Goal: Task Accomplishment & Management: Use online tool/utility

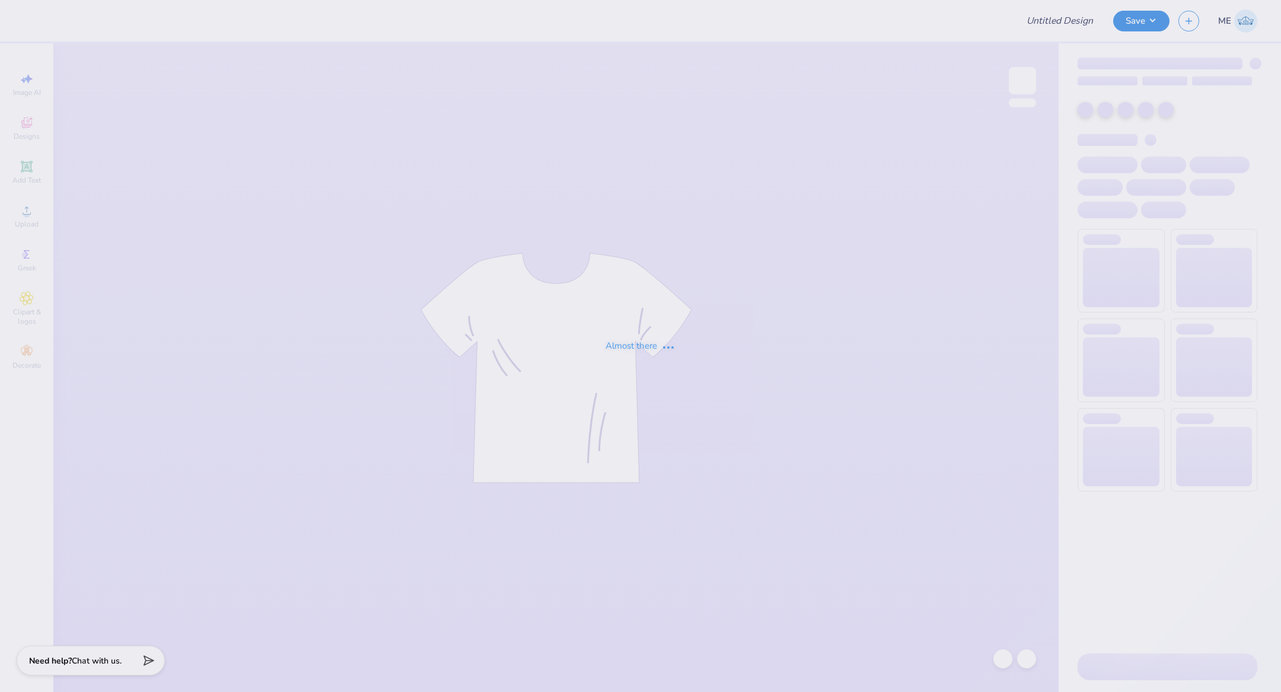
type input "SigEp RFall Rush"
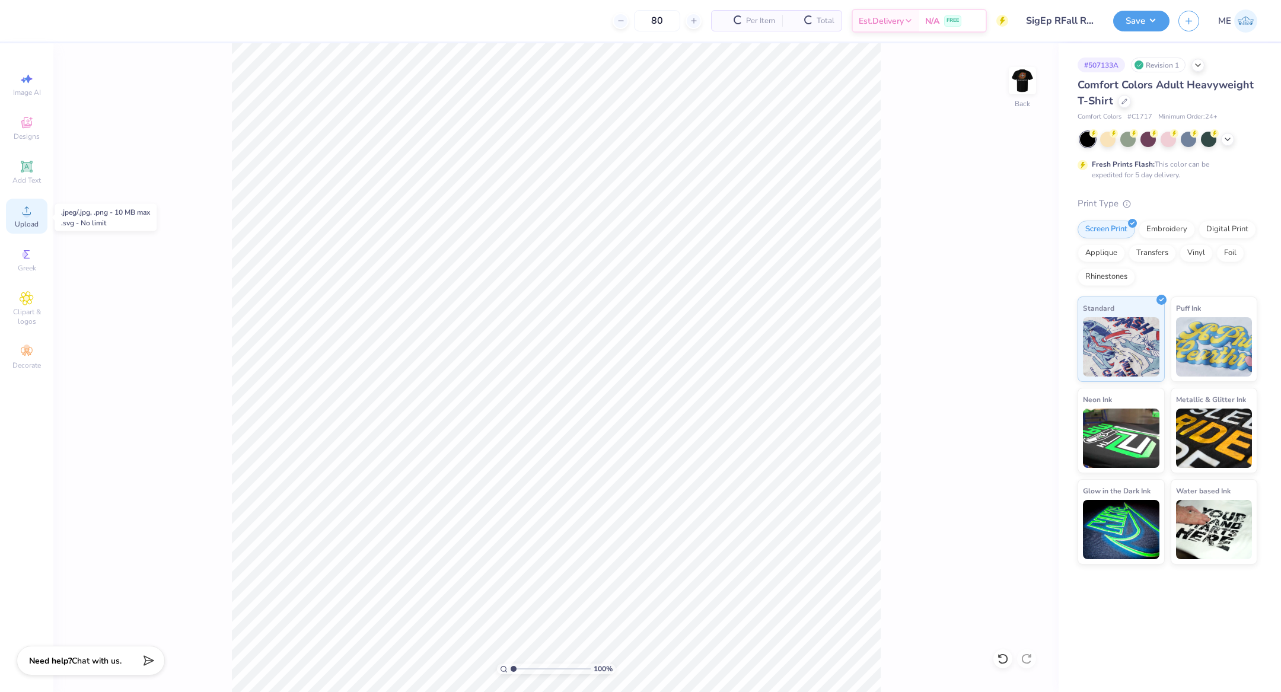
click at [29, 214] on circle at bounding box center [26, 214] width 7 height 7
click at [29, 209] on icon at bounding box center [27, 210] width 14 height 14
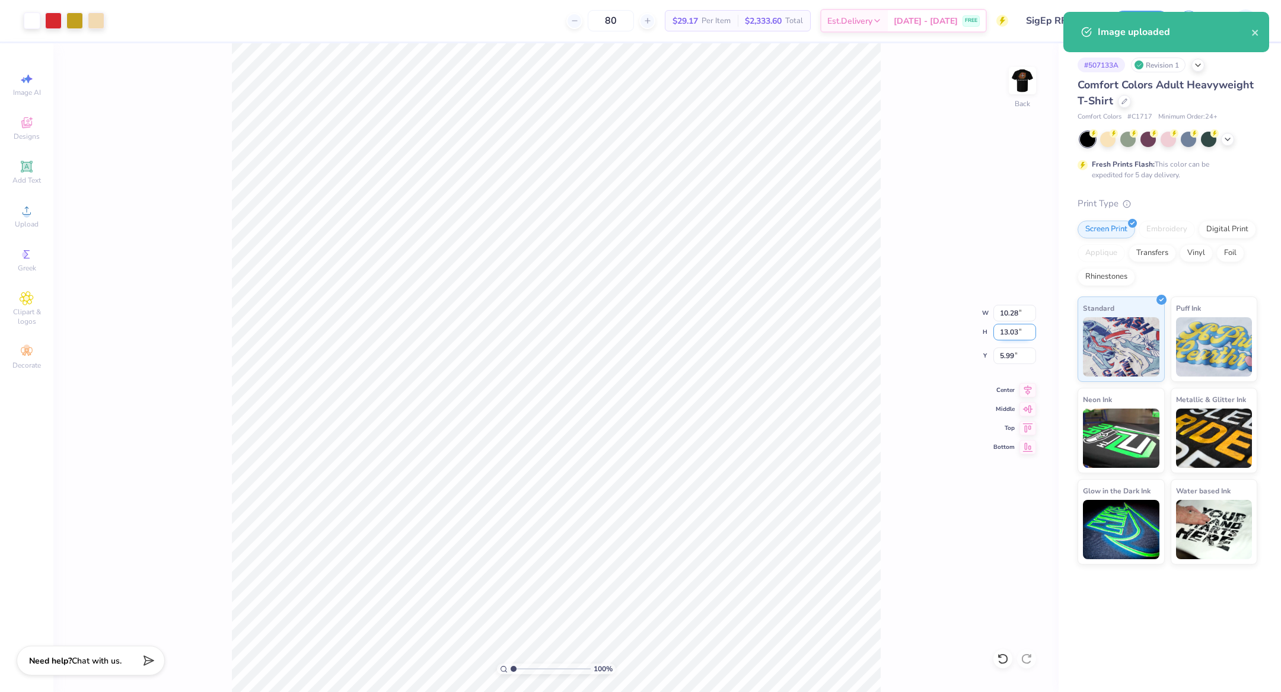
click at [1005, 333] on input "13.03" at bounding box center [1014, 332] width 43 height 17
type input "4"
type input "3.16"
type input "4.00"
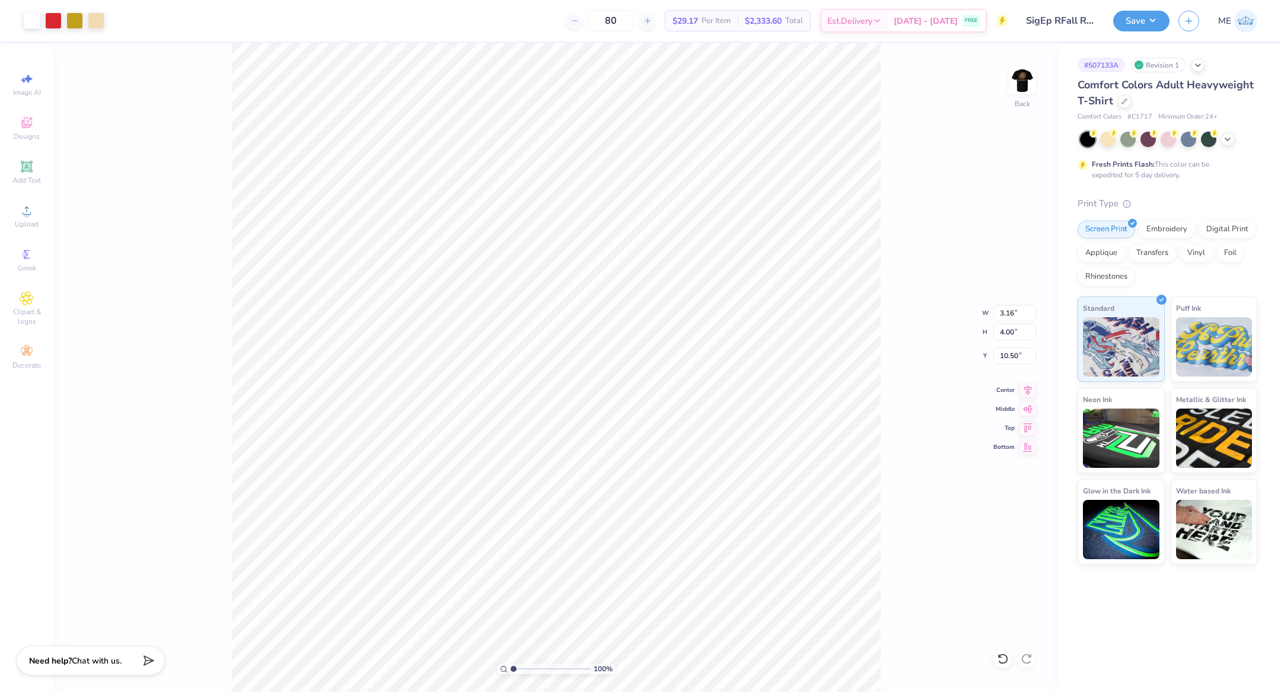
type input "3.00"
click at [1021, 75] on img at bounding box center [1021, 80] width 47 height 47
click at [23, 216] on circle at bounding box center [26, 214] width 7 height 7
click at [27, 215] on icon at bounding box center [27, 210] width 8 height 8
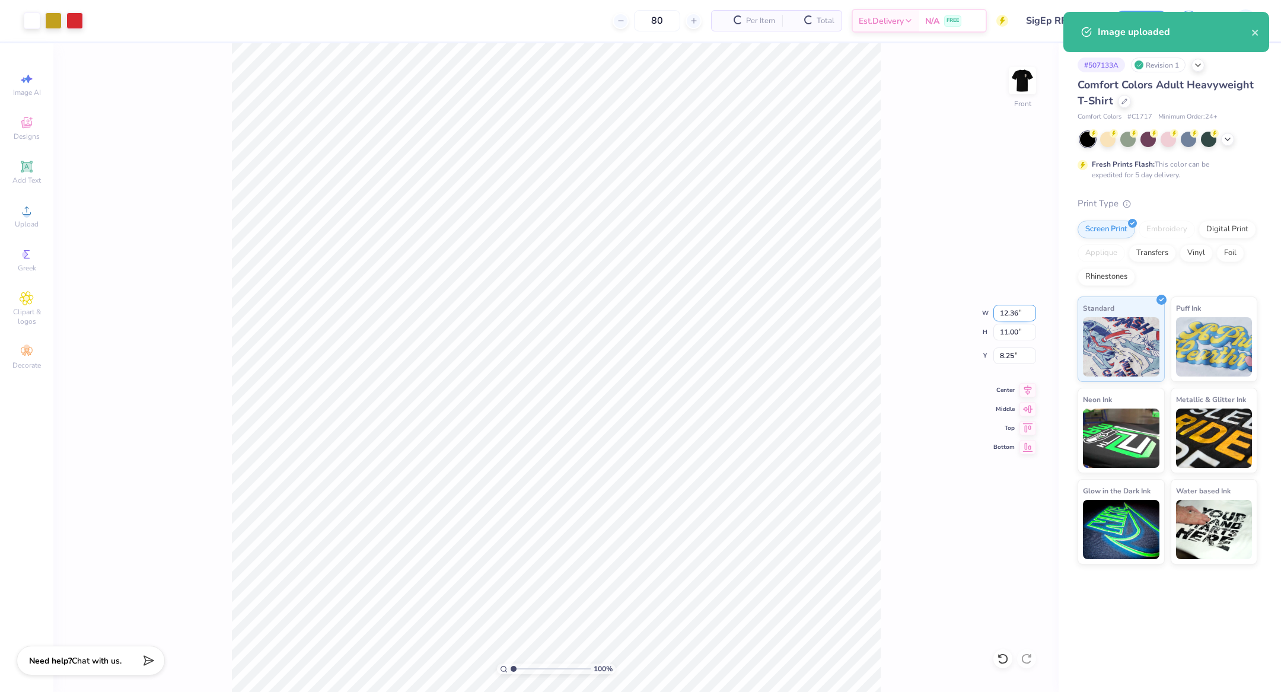
click at [1012, 316] on input "12.36" at bounding box center [1014, 313] width 43 height 17
type input "12.00"
type input "10.69"
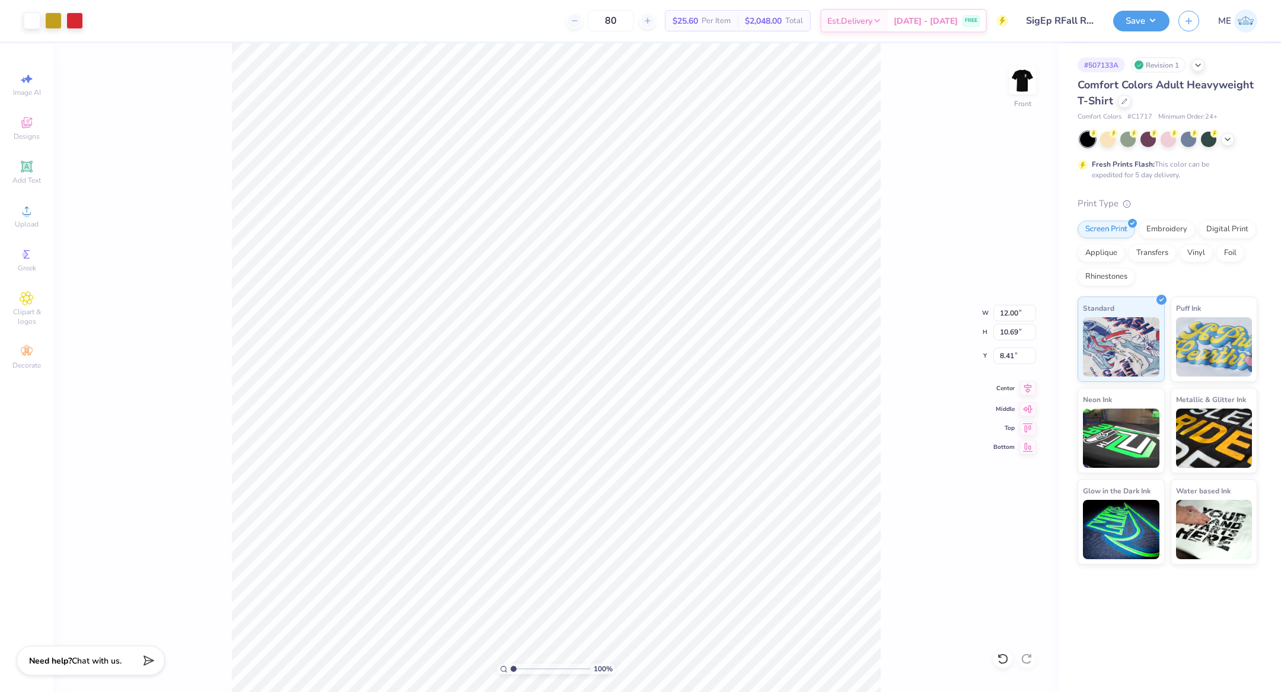
click at [1030, 387] on icon at bounding box center [1027, 388] width 17 height 14
click at [1011, 357] on input "8.41" at bounding box center [1014, 355] width 43 height 17
type input "3.00"
click at [1136, 21] on button "Save" at bounding box center [1141, 19] width 56 height 21
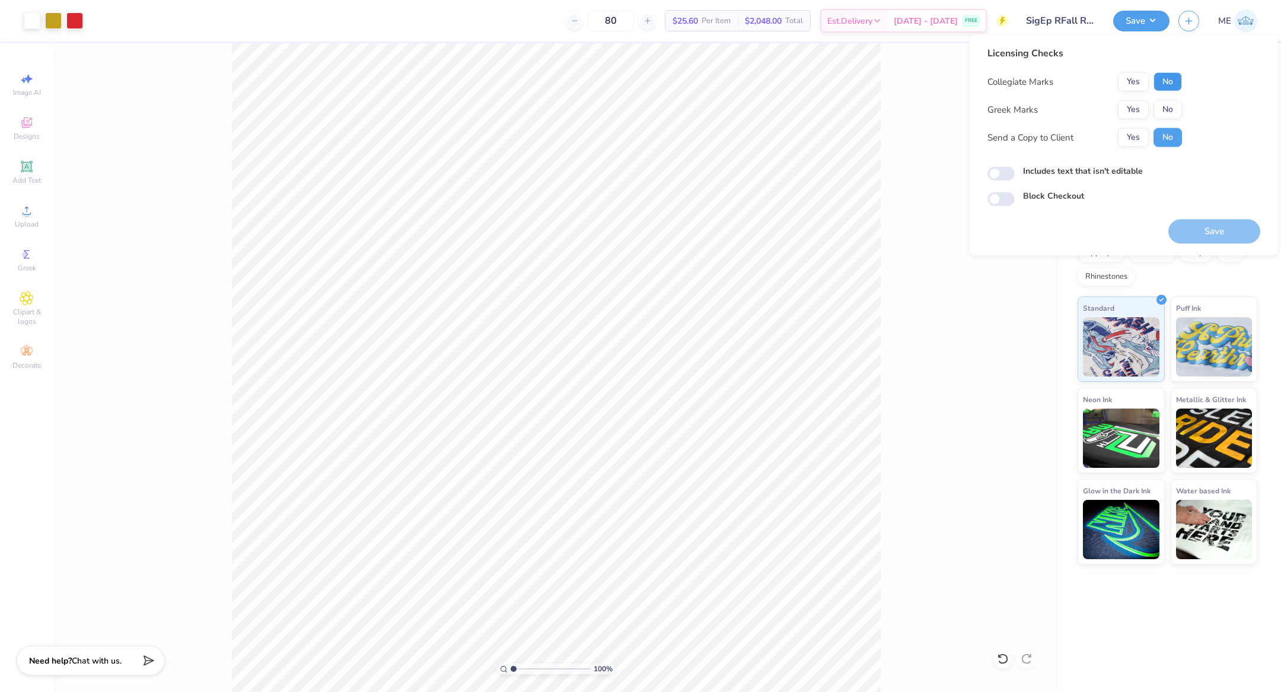
click at [1167, 81] on button "No" at bounding box center [1167, 81] width 28 height 19
click at [1143, 108] on button "Yes" at bounding box center [1133, 109] width 31 height 19
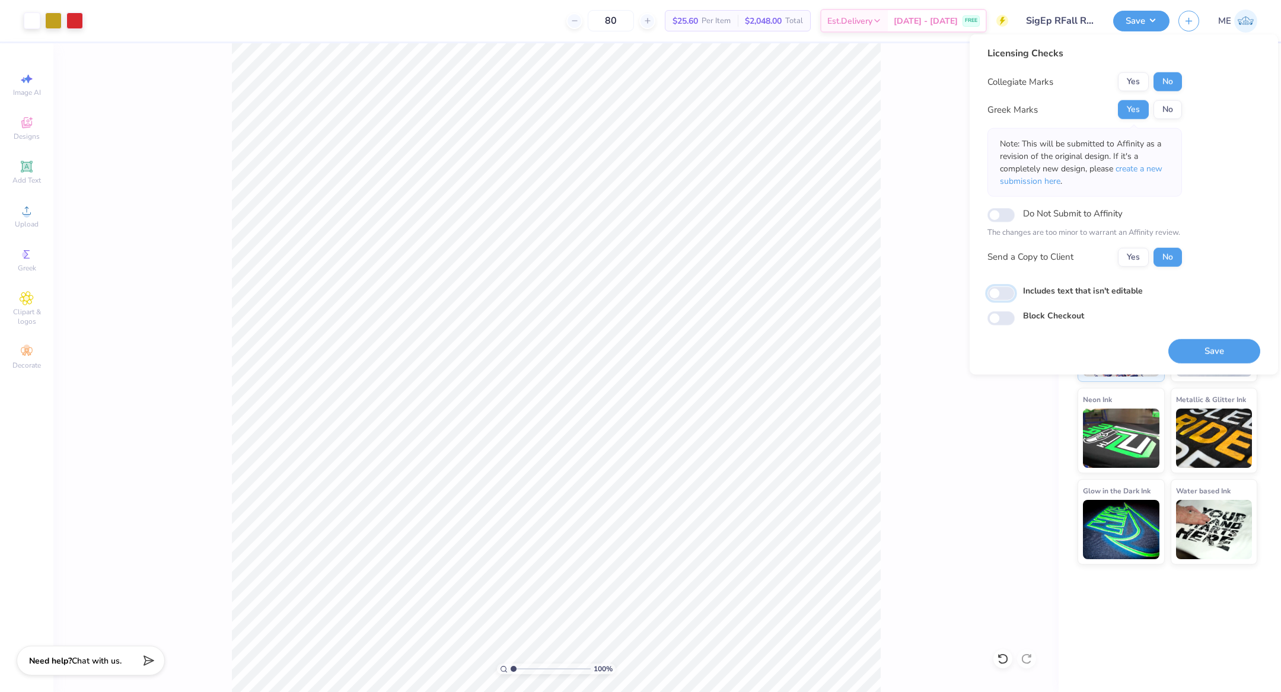
drag, startPoint x: 996, startPoint y: 293, endPoint x: 1008, endPoint y: 307, distance: 18.0
click at [1003, 300] on div "Licensing Checks Collegiate Marks Yes No Greek Marks Yes No Note: This will be …" at bounding box center [1123, 185] width 273 height 279
click at [1206, 355] on button "Save" at bounding box center [1214, 351] width 92 height 24
click at [1188, 337] on div "Save" at bounding box center [1214, 343] width 92 height 37
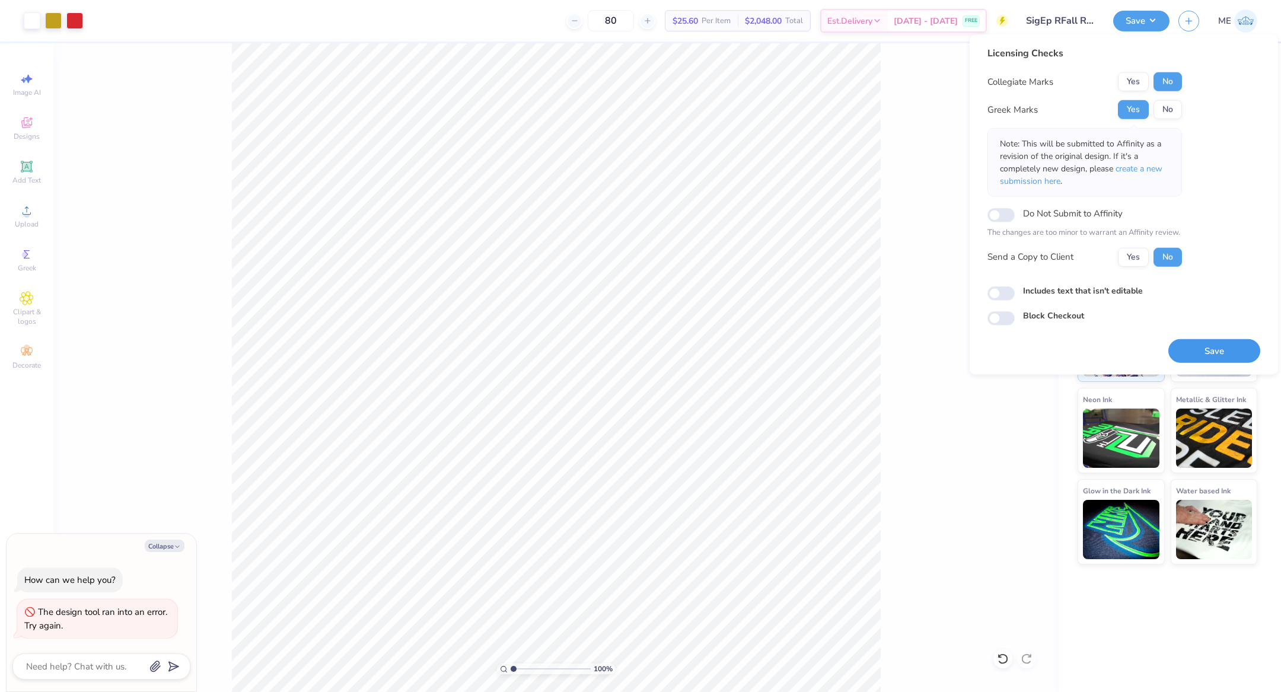
click at [1187, 340] on button "Save" at bounding box center [1214, 351] width 92 height 24
click at [1221, 347] on button "Save" at bounding box center [1214, 351] width 92 height 24
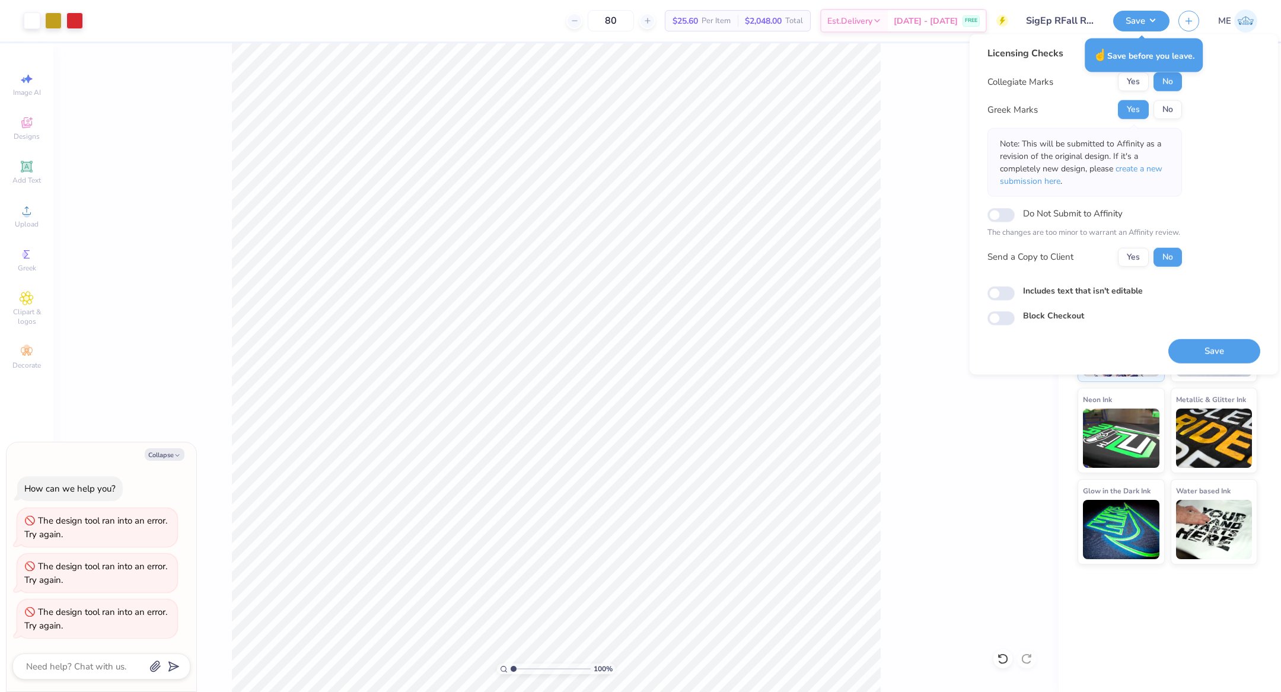
click at [1194, 337] on div "Save" at bounding box center [1214, 343] width 92 height 37
click at [1199, 345] on button "Save" at bounding box center [1214, 351] width 92 height 24
click at [1199, 347] on div "Saving..." at bounding box center [1214, 351] width 92 height 24
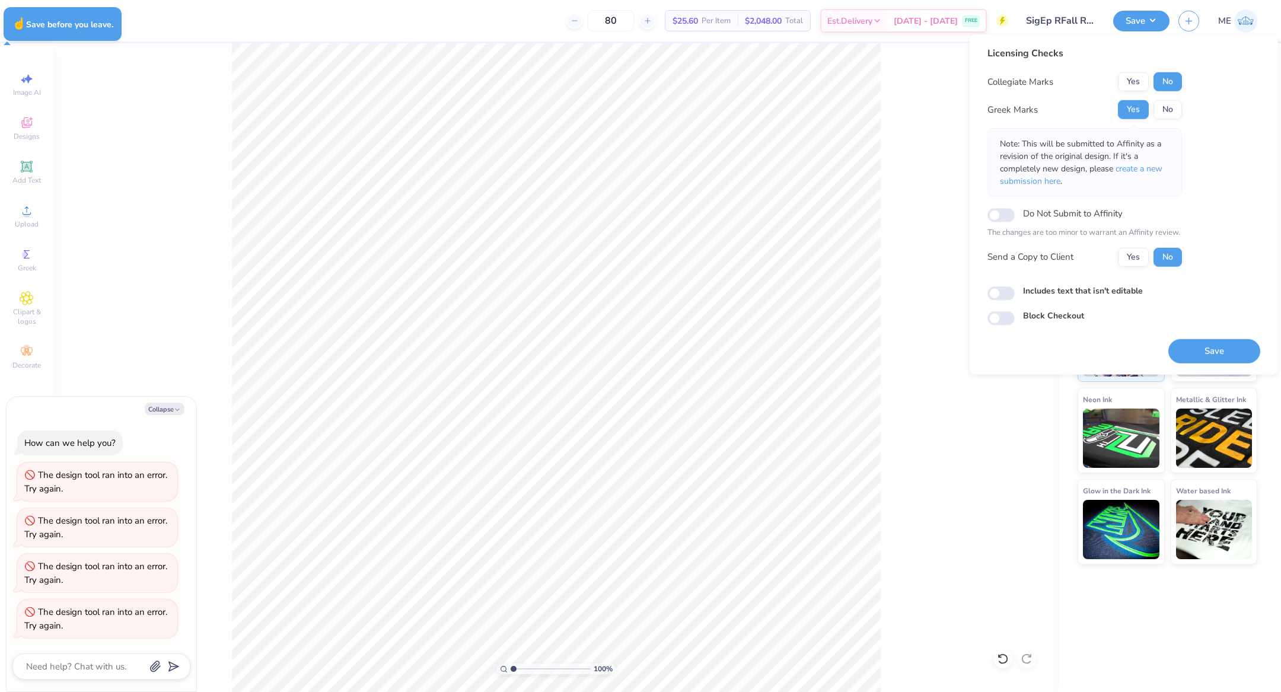
type textarea "x"
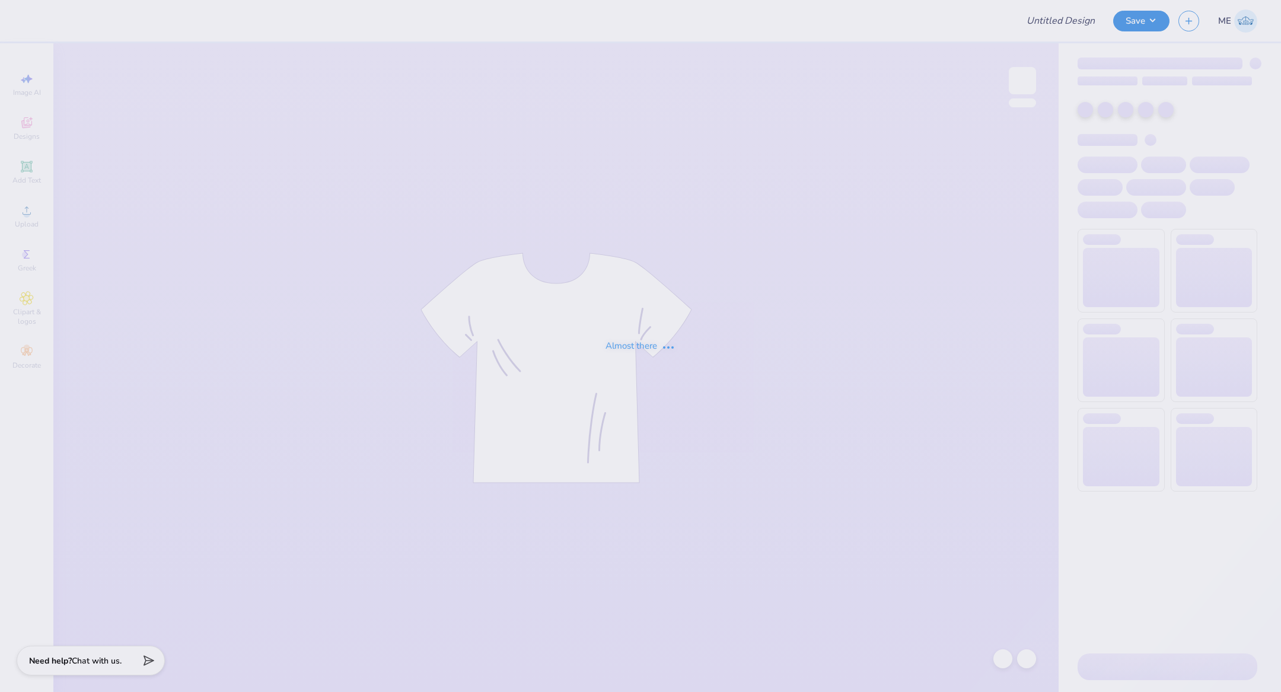
type input "SigEp RFall Rush"
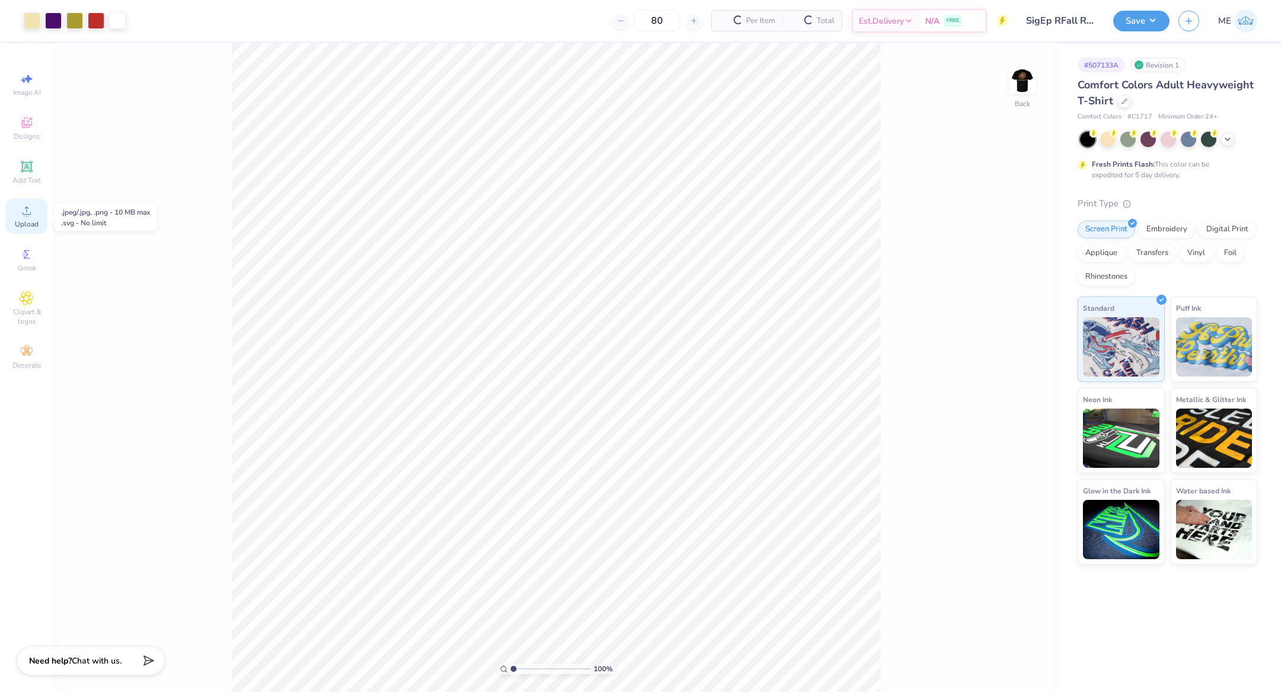
click at [20, 218] on icon at bounding box center [27, 210] width 14 height 14
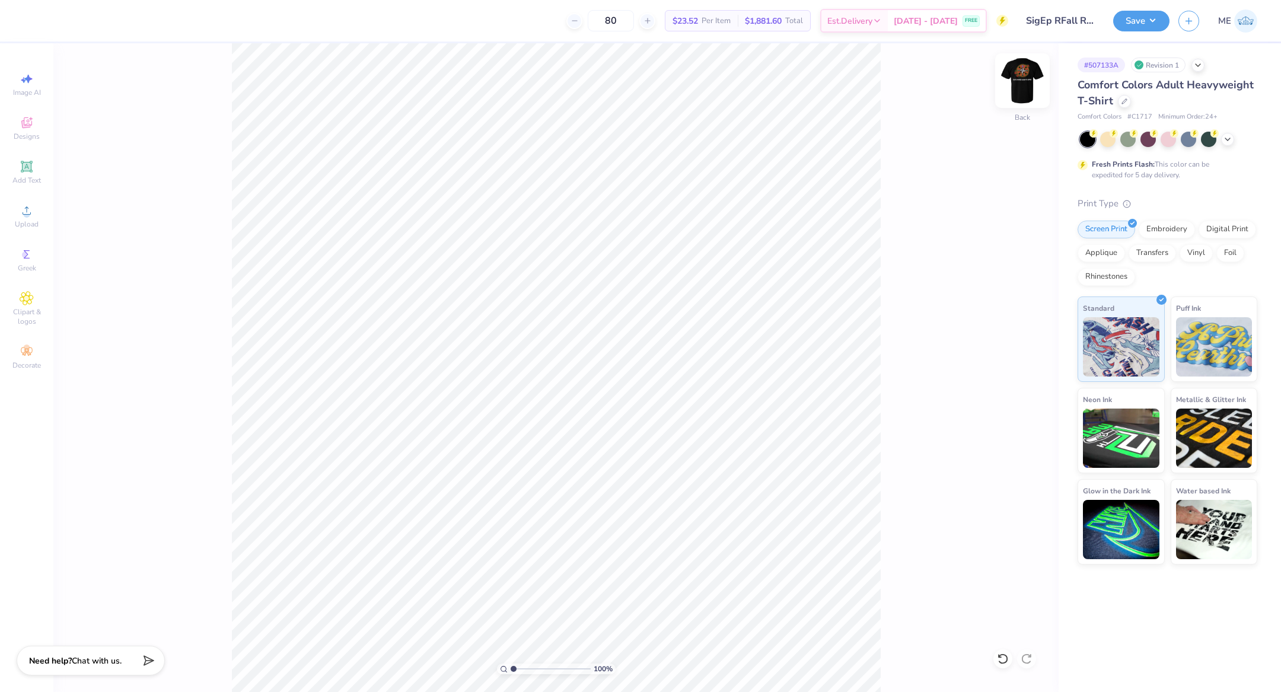
click at [1035, 76] on img at bounding box center [1021, 80] width 47 height 47
click at [33, 209] on icon at bounding box center [27, 210] width 14 height 14
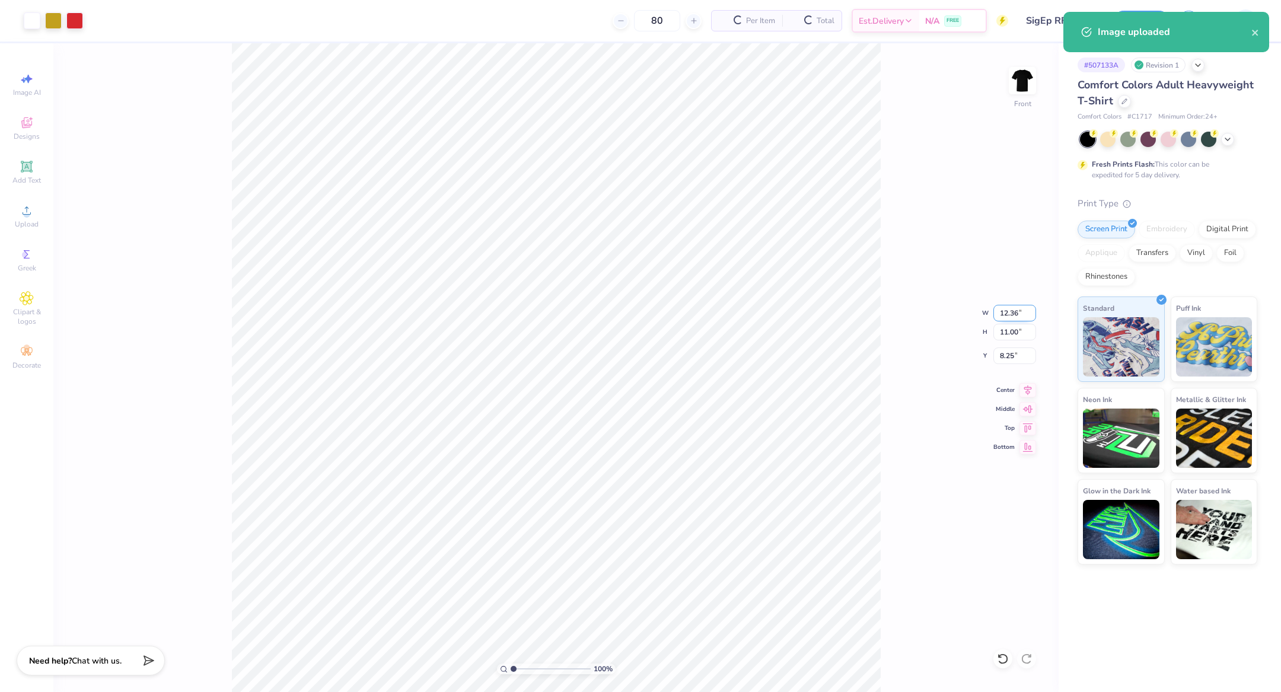
click at [1011, 312] on input "12.36" at bounding box center [1014, 313] width 43 height 17
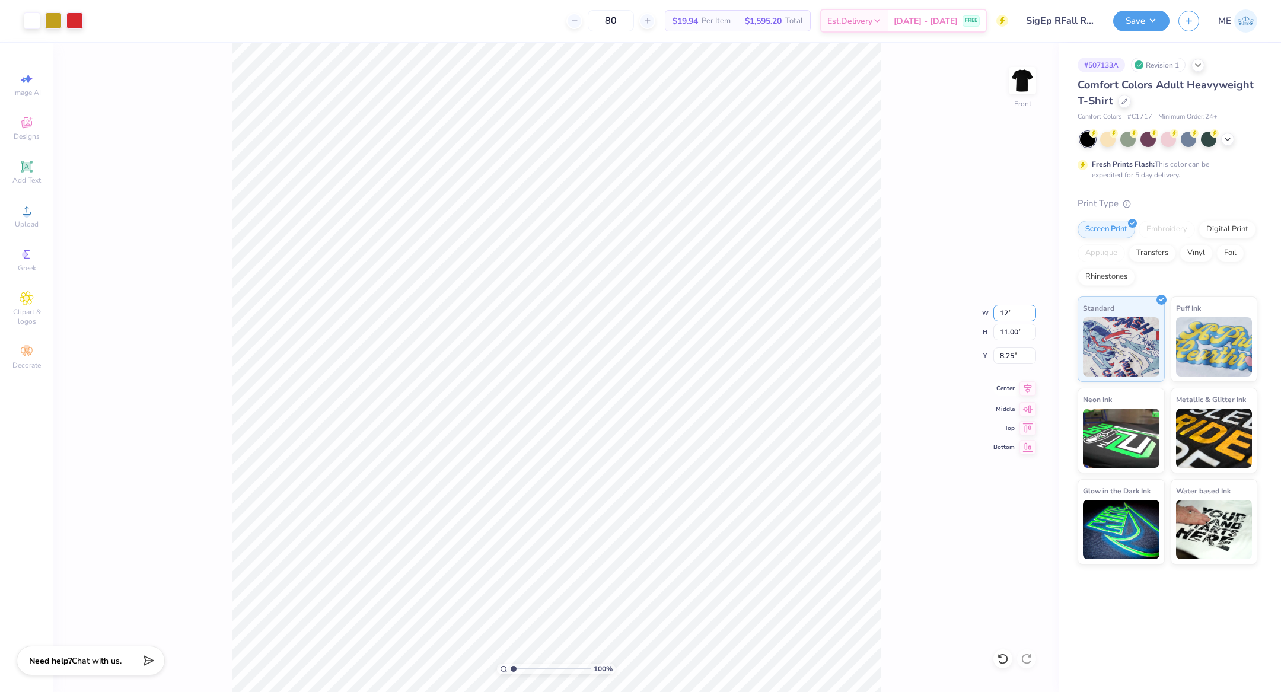
type input "12.00"
type input "10.69"
click at [1026, 387] on icon at bounding box center [1028, 388] width 8 height 10
click at [1016, 359] on input "8.41" at bounding box center [1014, 355] width 43 height 17
type input "3.00"
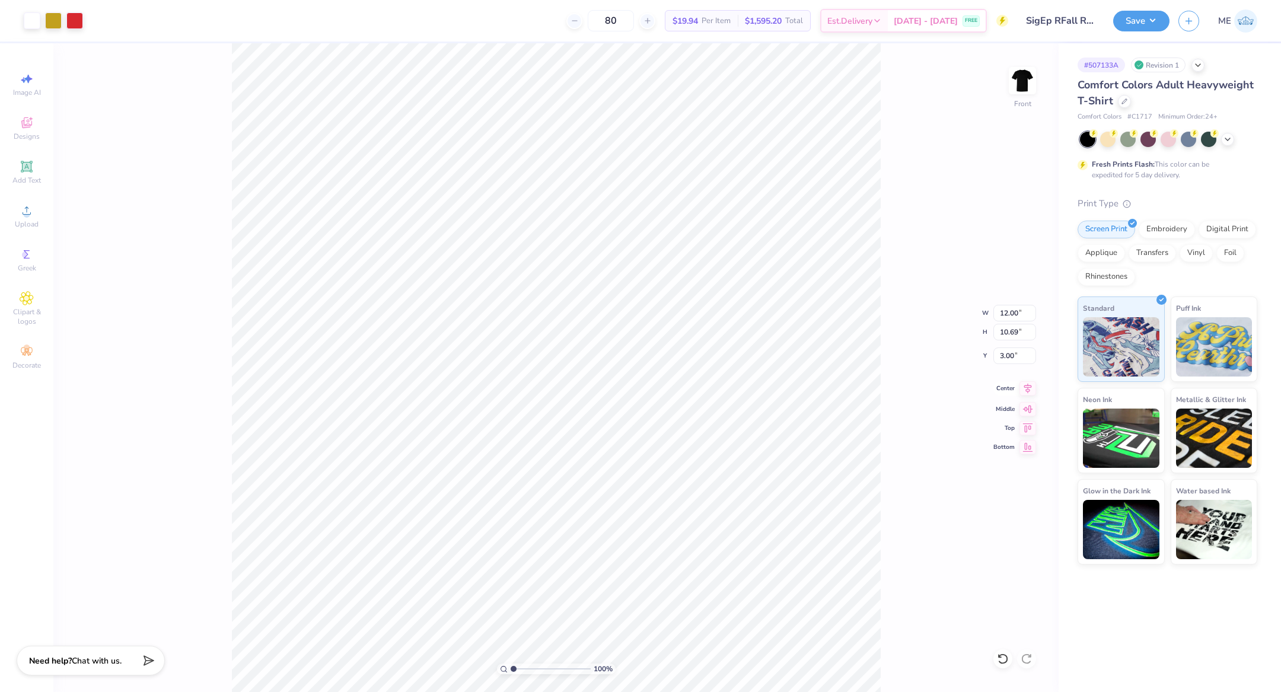
click at [1029, 388] on icon at bounding box center [1027, 388] width 17 height 14
click at [1010, 74] on div at bounding box center [1022, 80] width 55 height 55
click at [19, 220] on span "Upload" at bounding box center [27, 223] width 24 height 9
click at [12, 219] on div "Upload" at bounding box center [26, 216] width 41 height 35
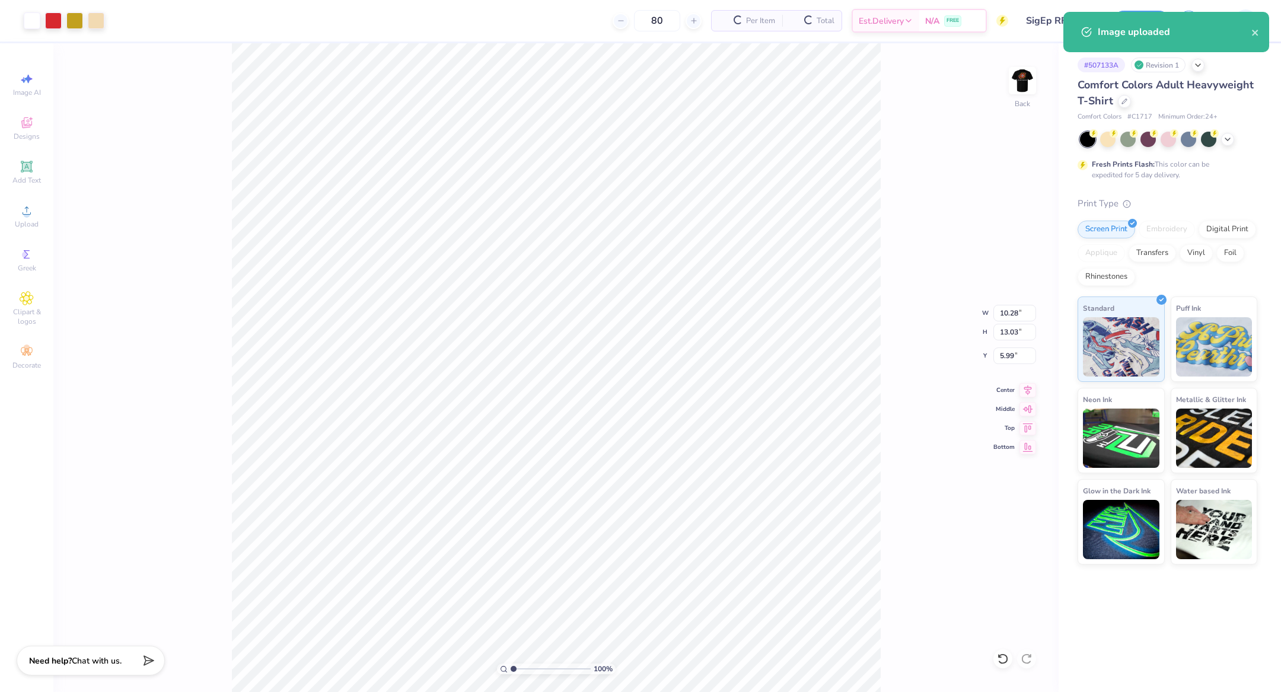
type input "4.52"
click at [1030, 331] on input "13.04" at bounding box center [1014, 332] width 43 height 17
click at [1021, 336] on input "13.04" at bounding box center [1014, 332] width 43 height 17
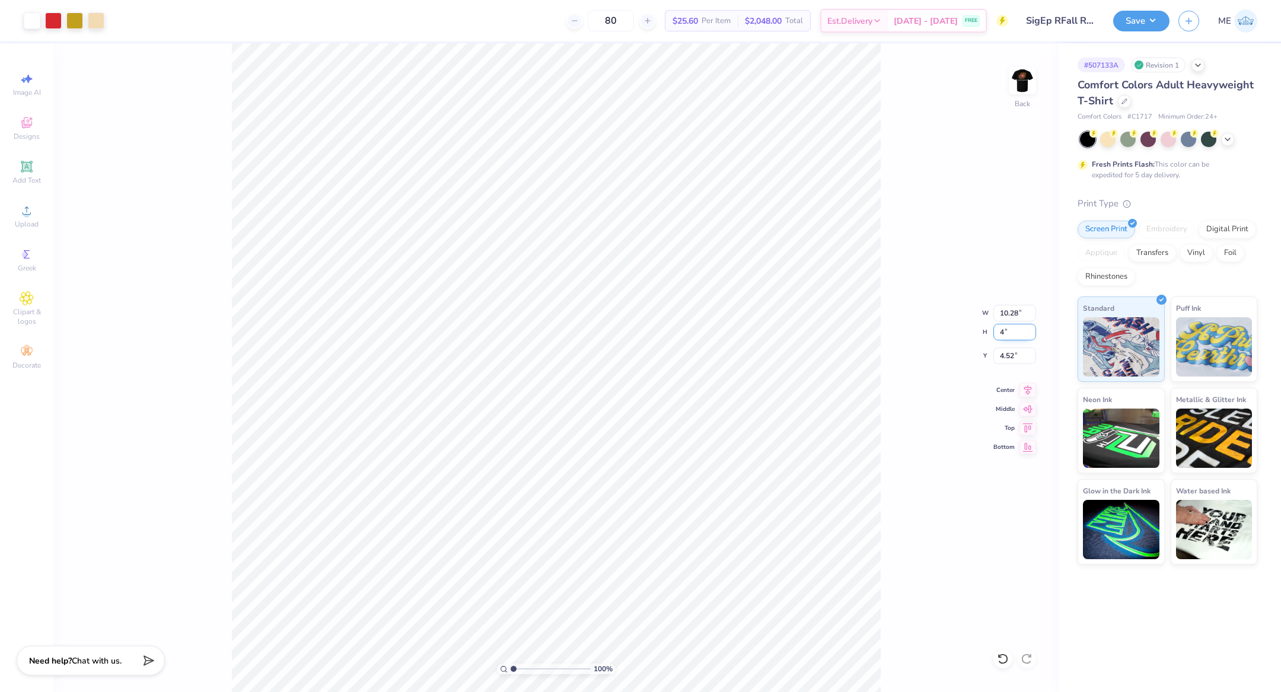
type input "4"
type input "3.16"
type input "4.00"
type input "3.00"
click at [1014, 84] on img at bounding box center [1021, 80] width 47 height 47
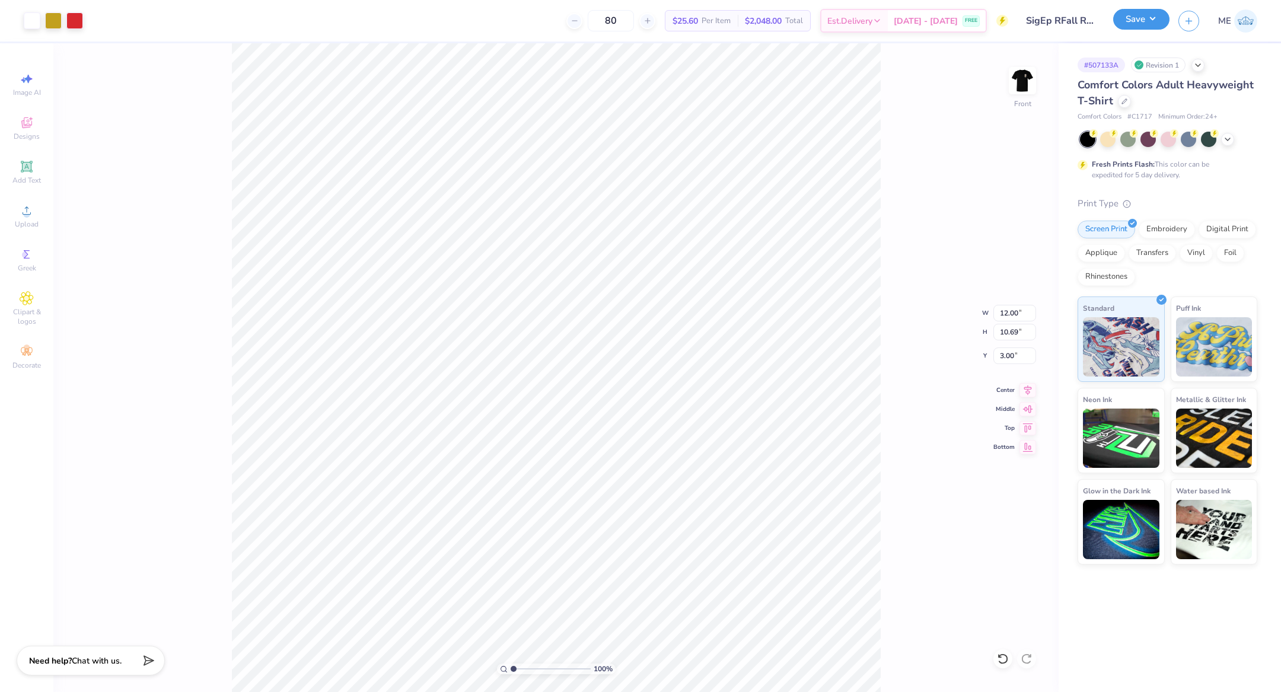
click at [1151, 22] on button "Save" at bounding box center [1141, 19] width 56 height 21
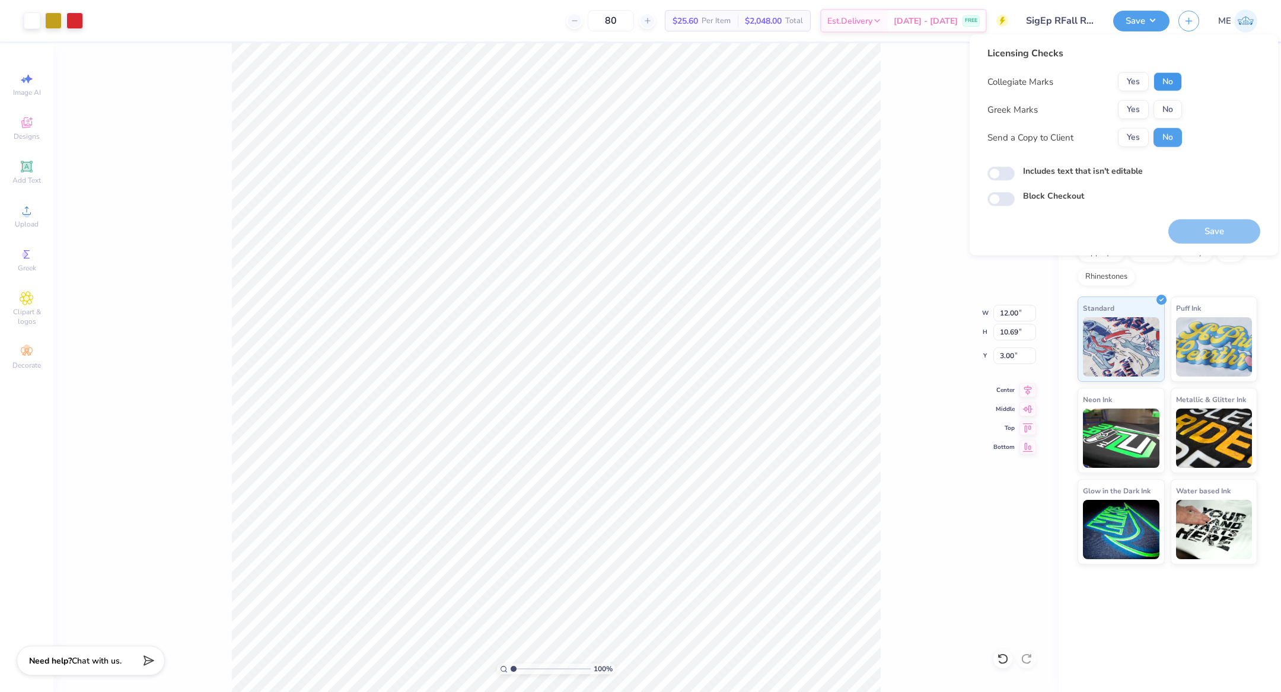
click at [1167, 75] on button "No" at bounding box center [1167, 81] width 28 height 19
click at [1130, 102] on button "Yes" at bounding box center [1133, 109] width 31 height 19
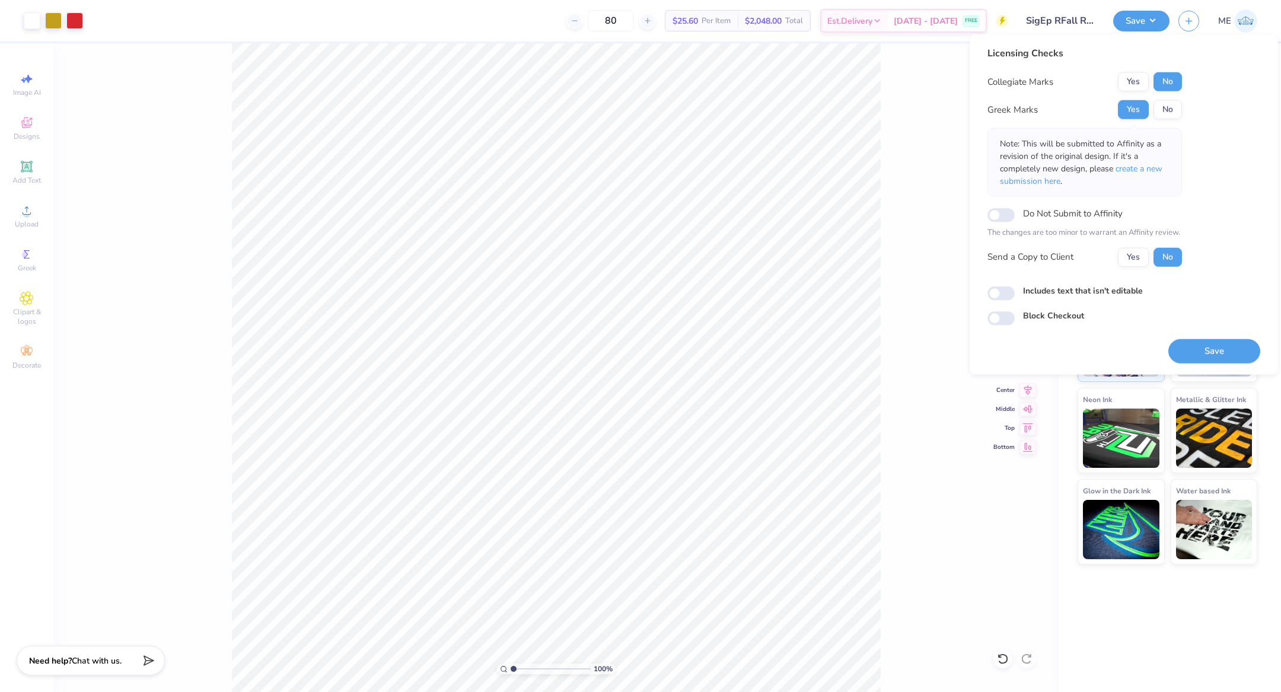
click at [985, 305] on div "Licensing Checks Collegiate Marks Yes No Greek Marks Yes No Note: This will be …" at bounding box center [1123, 204] width 308 height 340
drag, startPoint x: 992, startPoint y: 295, endPoint x: 1014, endPoint y: 307, distance: 25.5
click at [995, 296] on input "Includes text that isn't editable" at bounding box center [1000, 293] width 27 height 14
checkbox input "true"
click at [1211, 344] on button "Save" at bounding box center [1214, 351] width 92 height 24
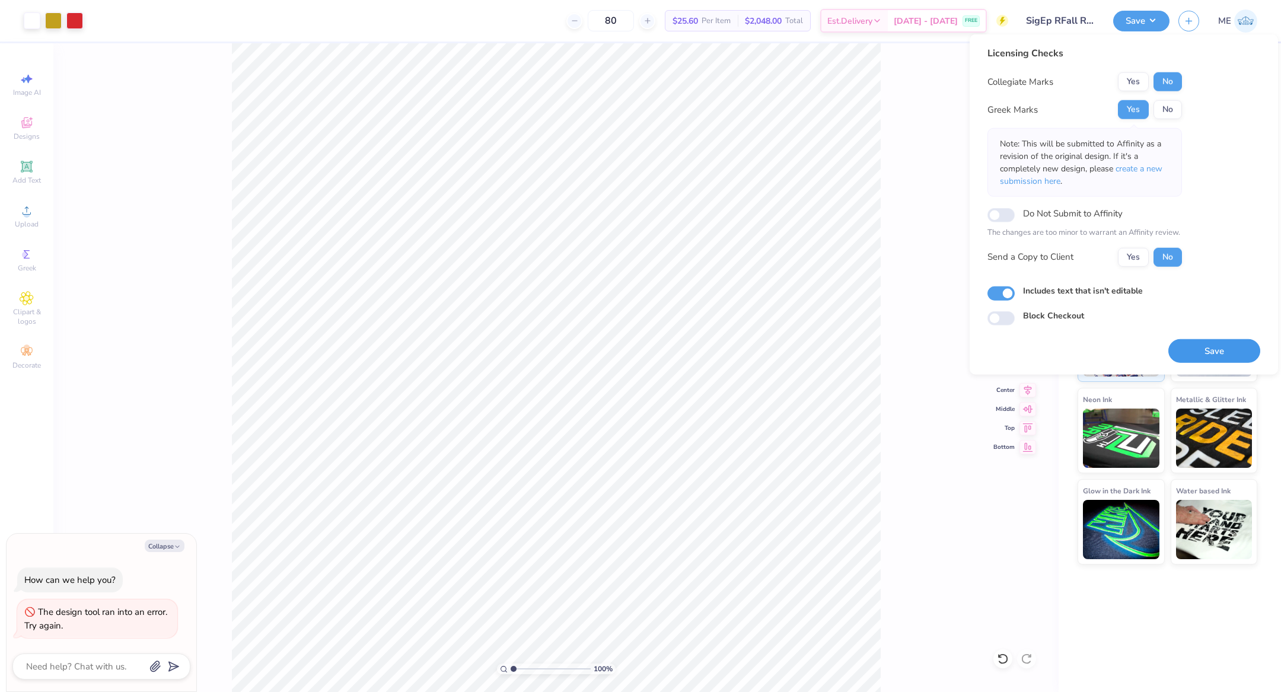
click at [1226, 340] on button "Save" at bounding box center [1214, 351] width 92 height 24
click at [1226, 340] on div "Save" at bounding box center [1214, 351] width 92 height 24
click at [1226, 340] on div "Saving..." at bounding box center [1214, 351] width 92 height 24
click at [1226, 341] on div "Saving..." at bounding box center [1214, 351] width 92 height 24
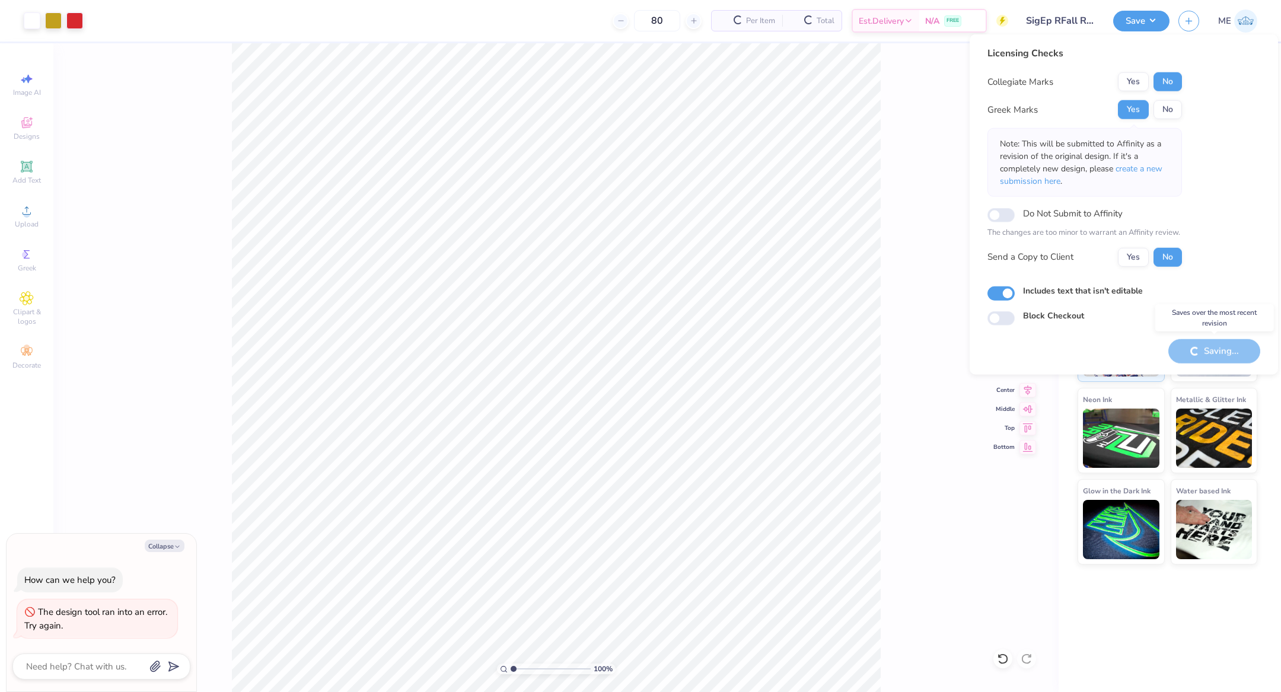
click at [1225, 339] on div "Saving..." at bounding box center [1214, 351] width 92 height 24
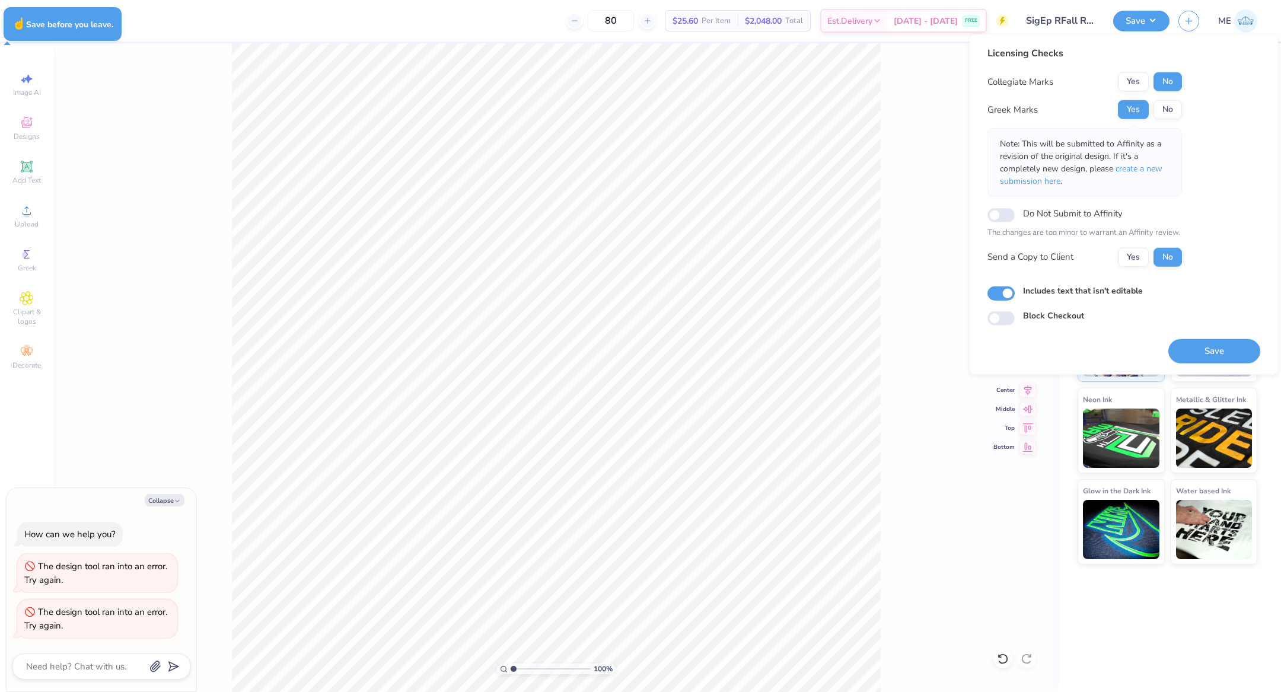
type textarea "x"
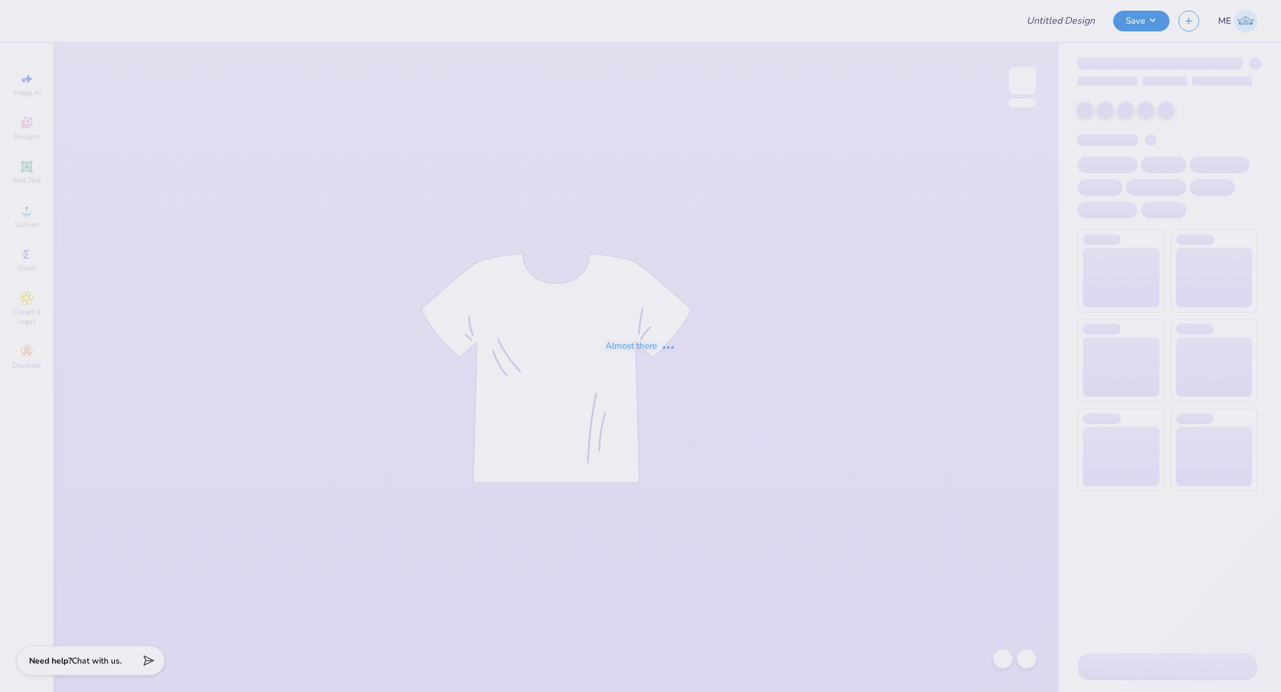
type input "Phi Delt Fall Rush"
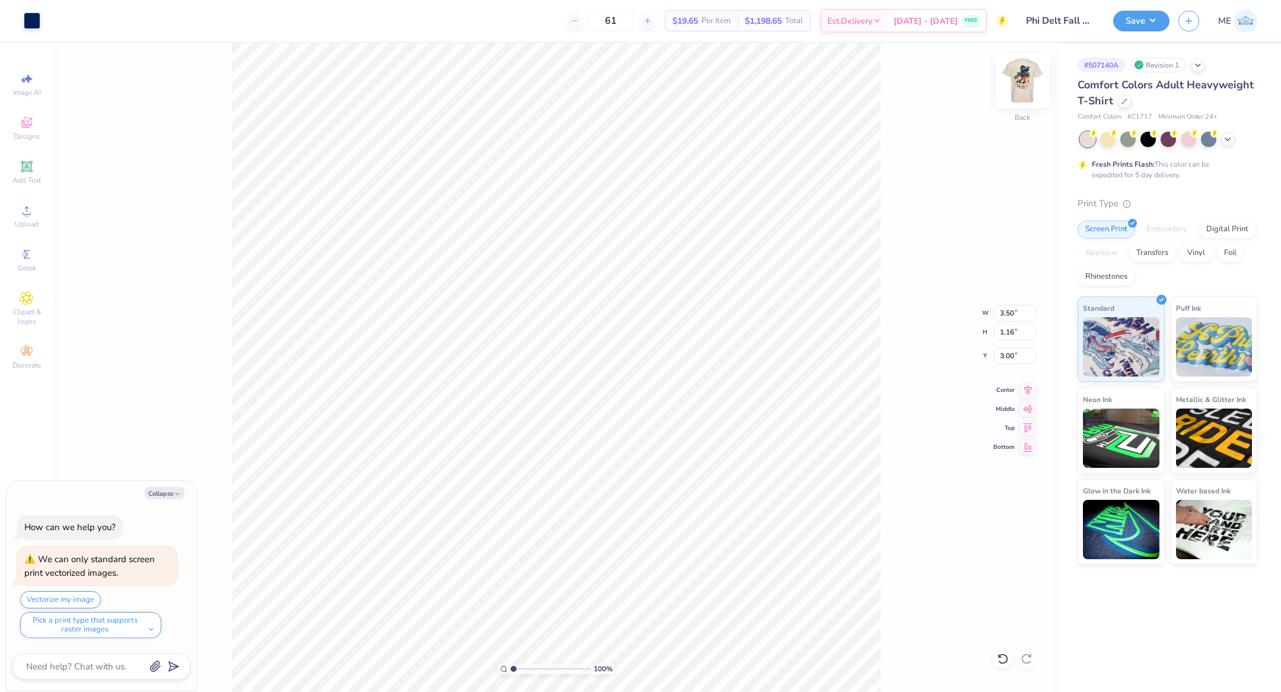
click at [1016, 75] on img at bounding box center [1021, 80] width 47 height 47
click at [34, 218] on div "Upload" at bounding box center [26, 216] width 41 height 35
click at [24, 215] on icon at bounding box center [27, 210] width 8 height 8
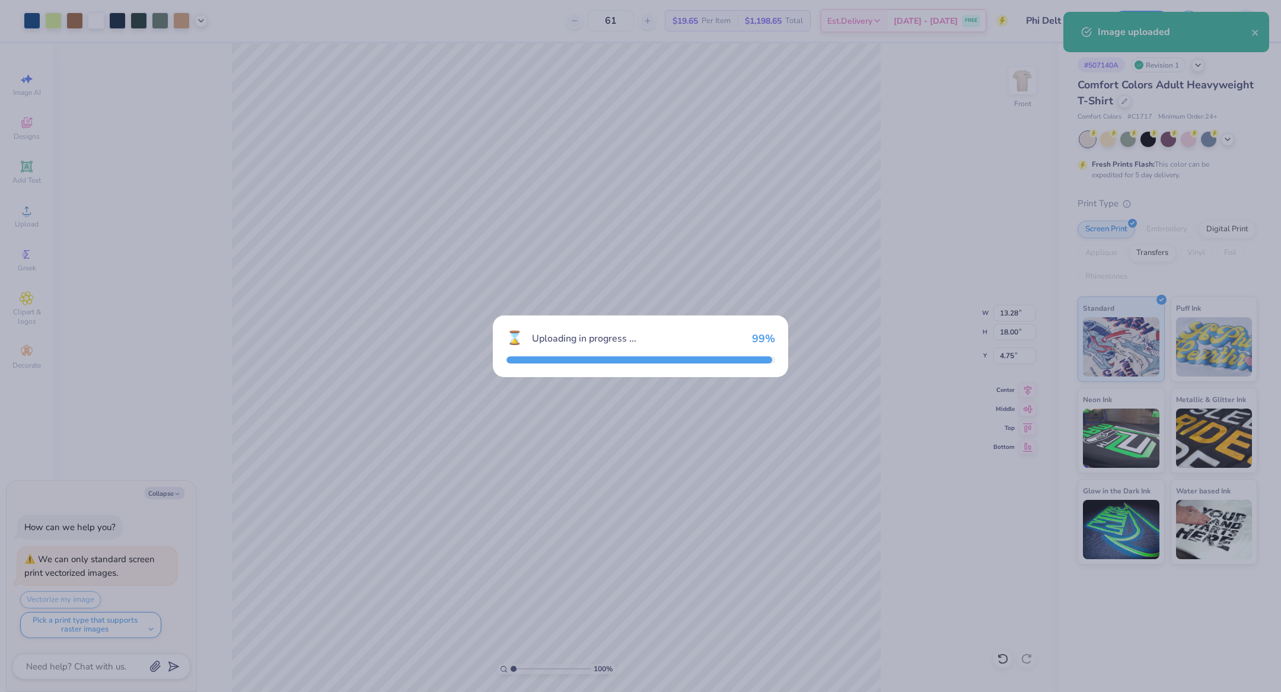
type textarea "x"
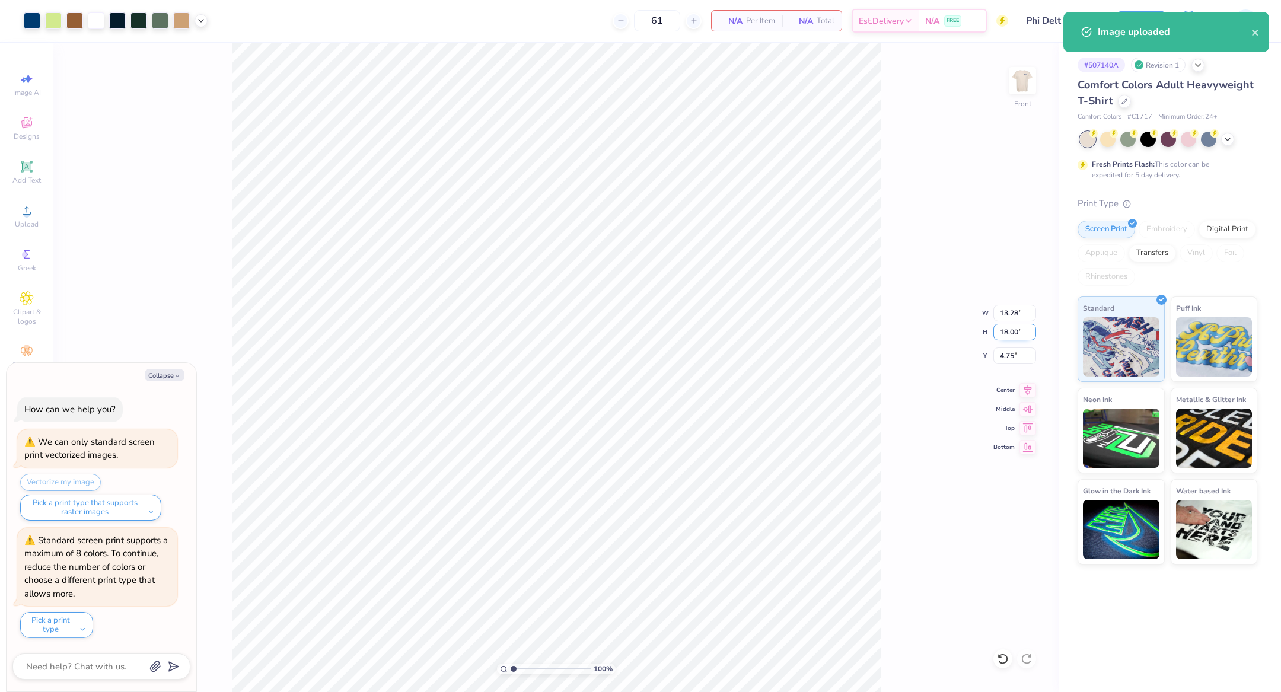
click at [1007, 336] on input "18.00" at bounding box center [1014, 332] width 43 height 17
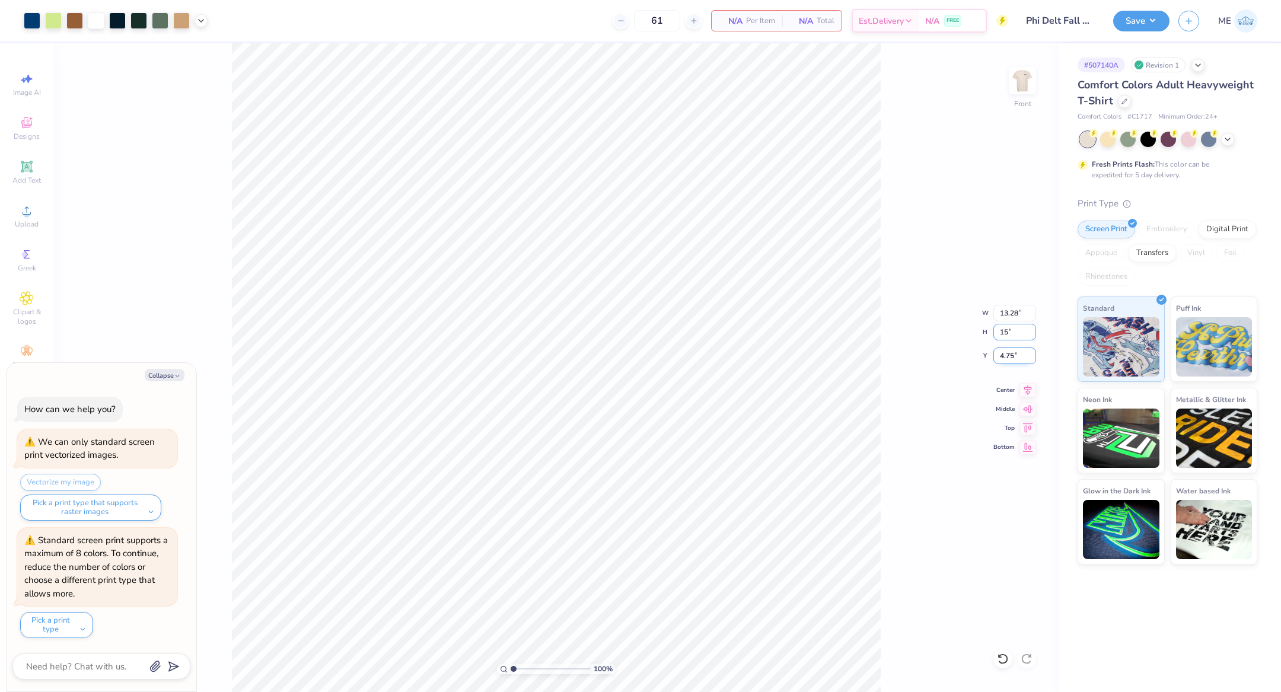
type input "15"
type textarea "x"
type input "11.07"
type input "15.00"
type input "6.25"
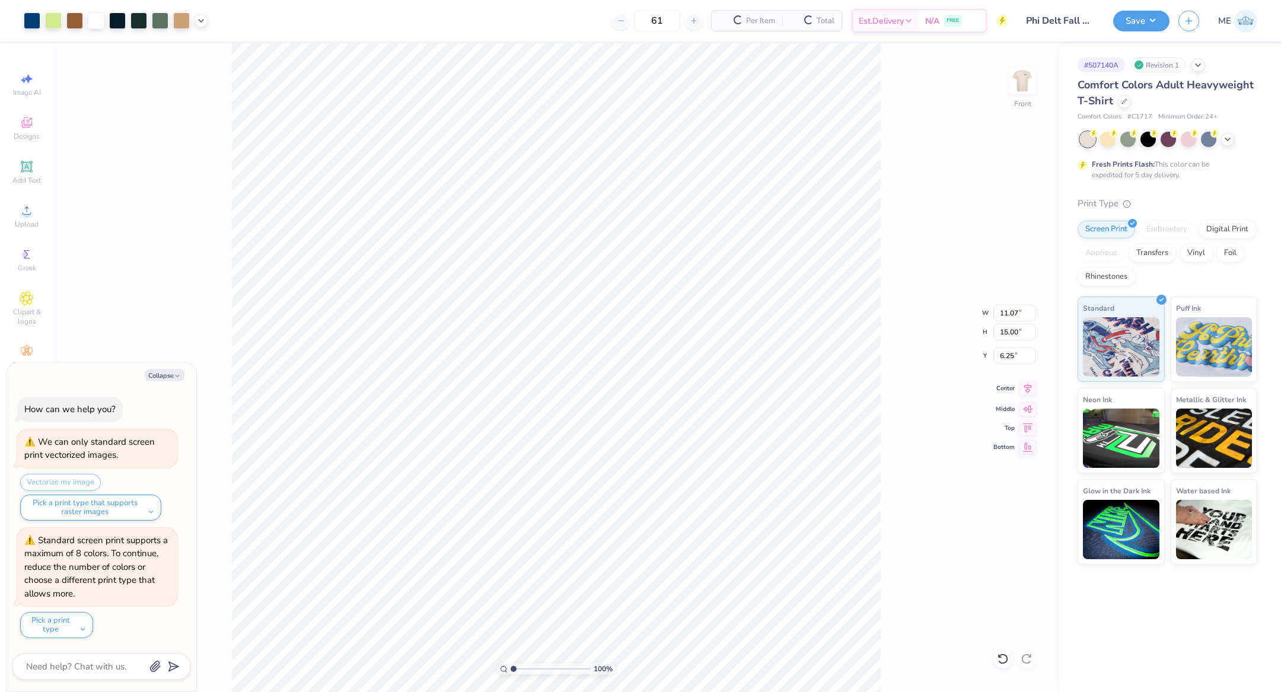
click at [1029, 386] on icon at bounding box center [1028, 388] width 8 height 10
click at [53, 14] on div at bounding box center [53, 19] width 17 height 17
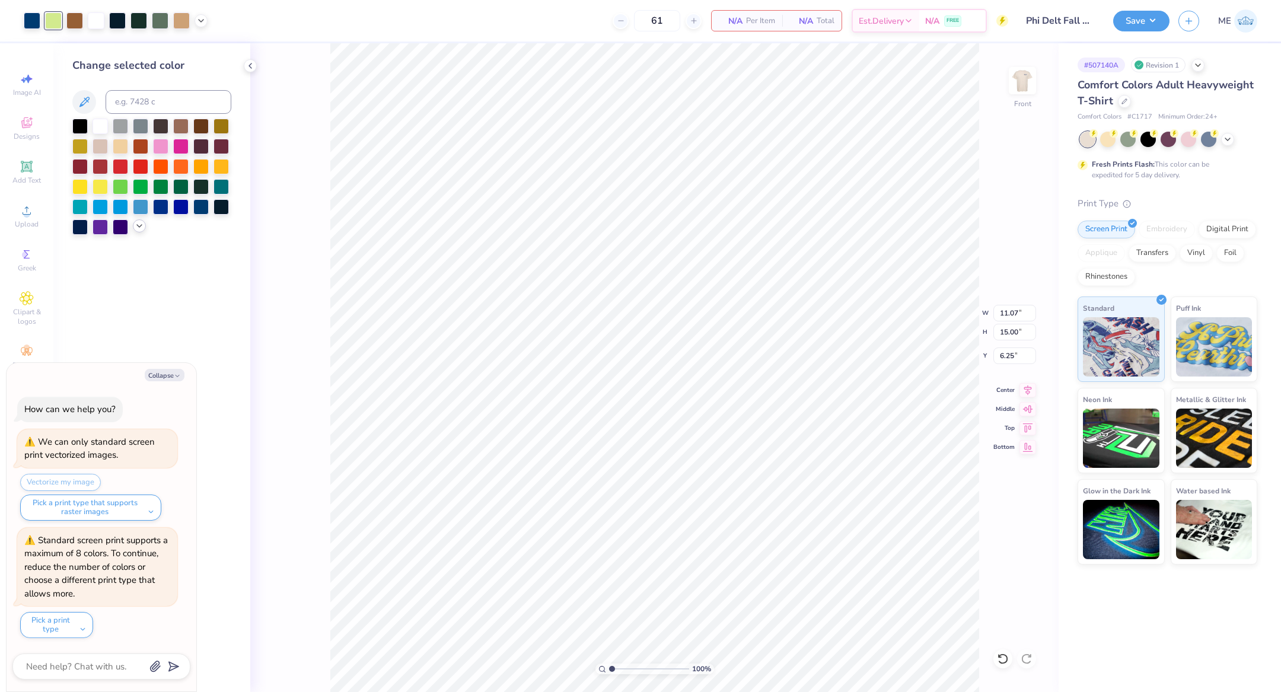
click at [135, 222] on icon at bounding box center [139, 225] width 9 height 9
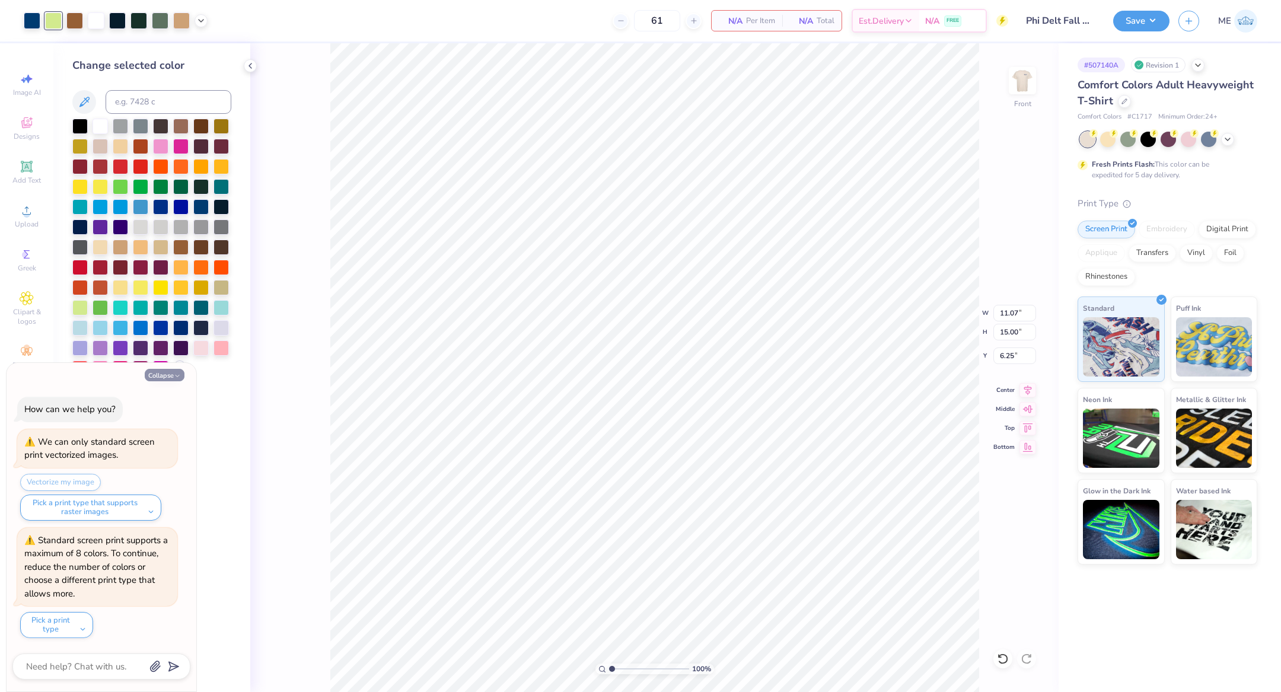
click at [164, 375] on button "Collapse" at bounding box center [165, 375] width 40 height 12
type textarea "x"
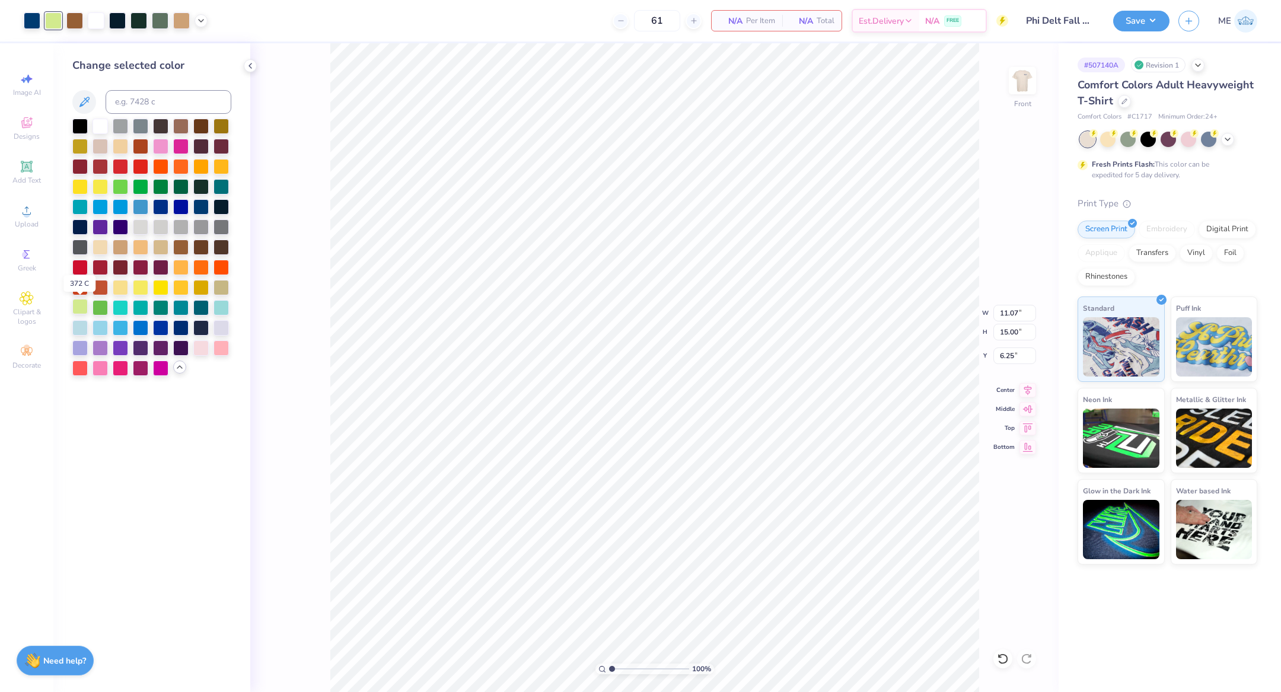
click at [81, 305] on div at bounding box center [79, 306] width 15 height 15
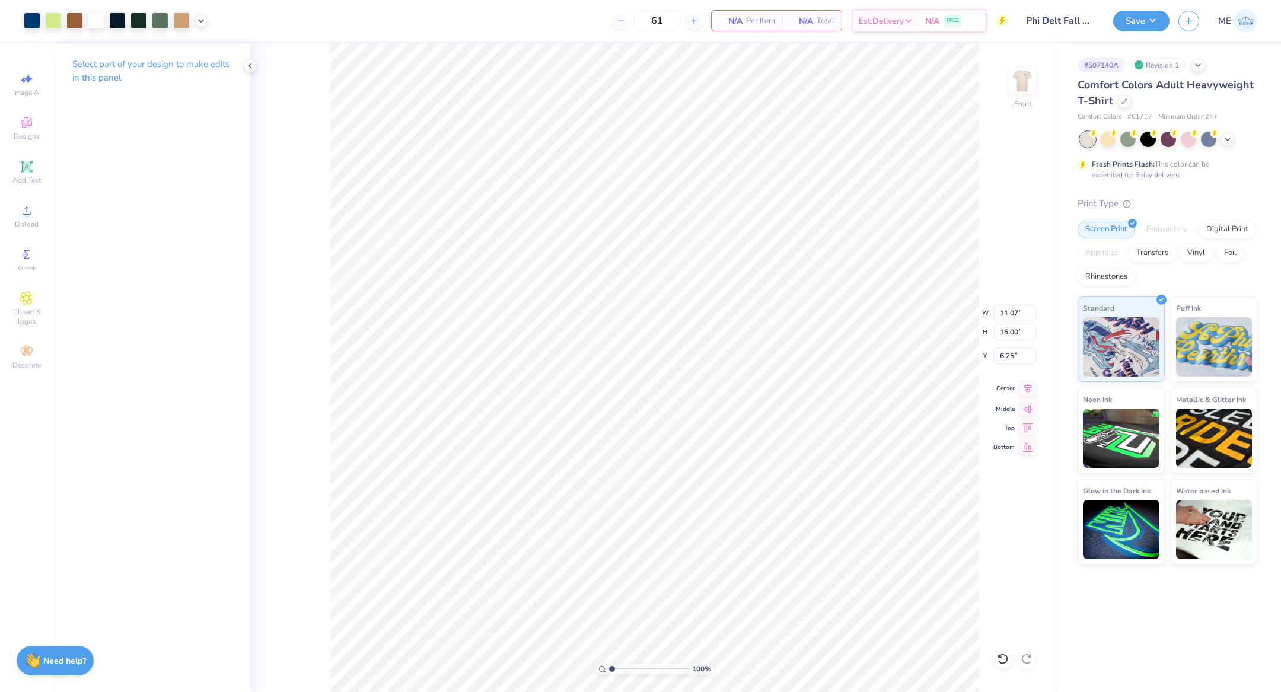
click at [1024, 383] on icon at bounding box center [1027, 388] width 17 height 14
click at [1020, 362] on input "6.25" at bounding box center [1014, 355] width 43 height 17
type input "3.00"
click at [1132, 14] on button "Save" at bounding box center [1141, 19] width 56 height 21
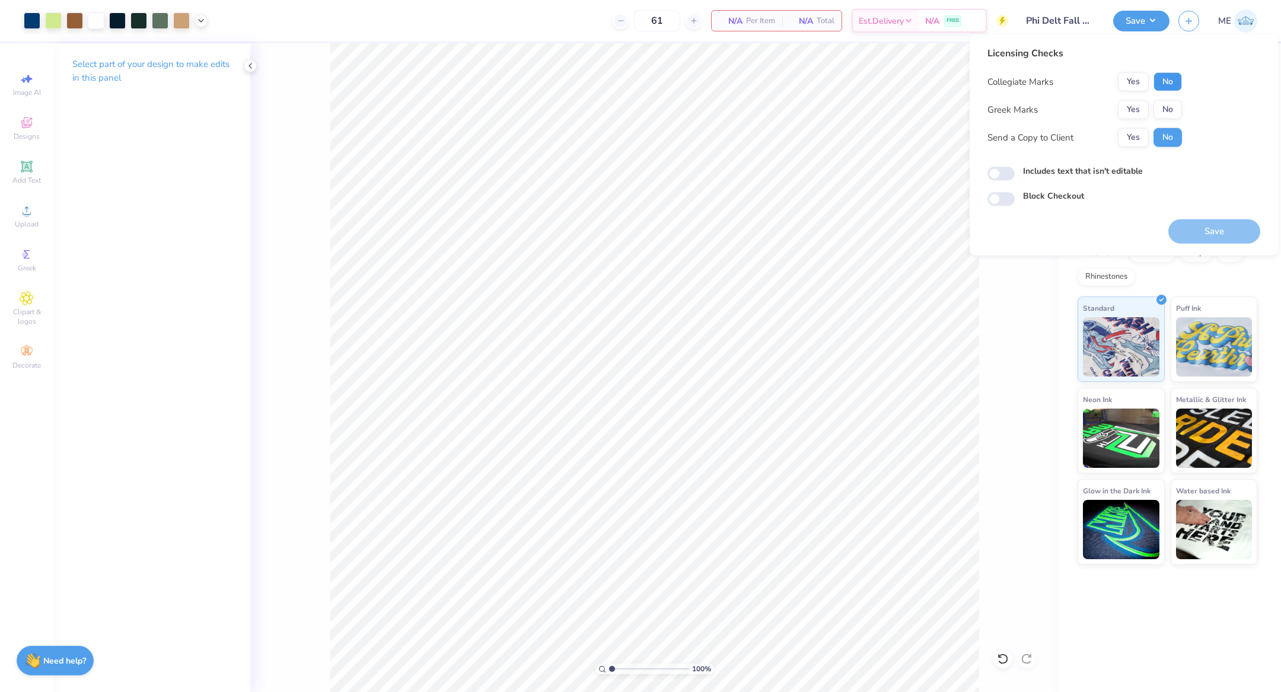
click at [1159, 79] on button "No" at bounding box center [1167, 81] width 28 height 19
drag, startPoint x: 1129, startPoint y: 105, endPoint x: 1122, endPoint y: 126, distance: 21.8
click at [1128, 108] on button "Yes" at bounding box center [1133, 109] width 31 height 19
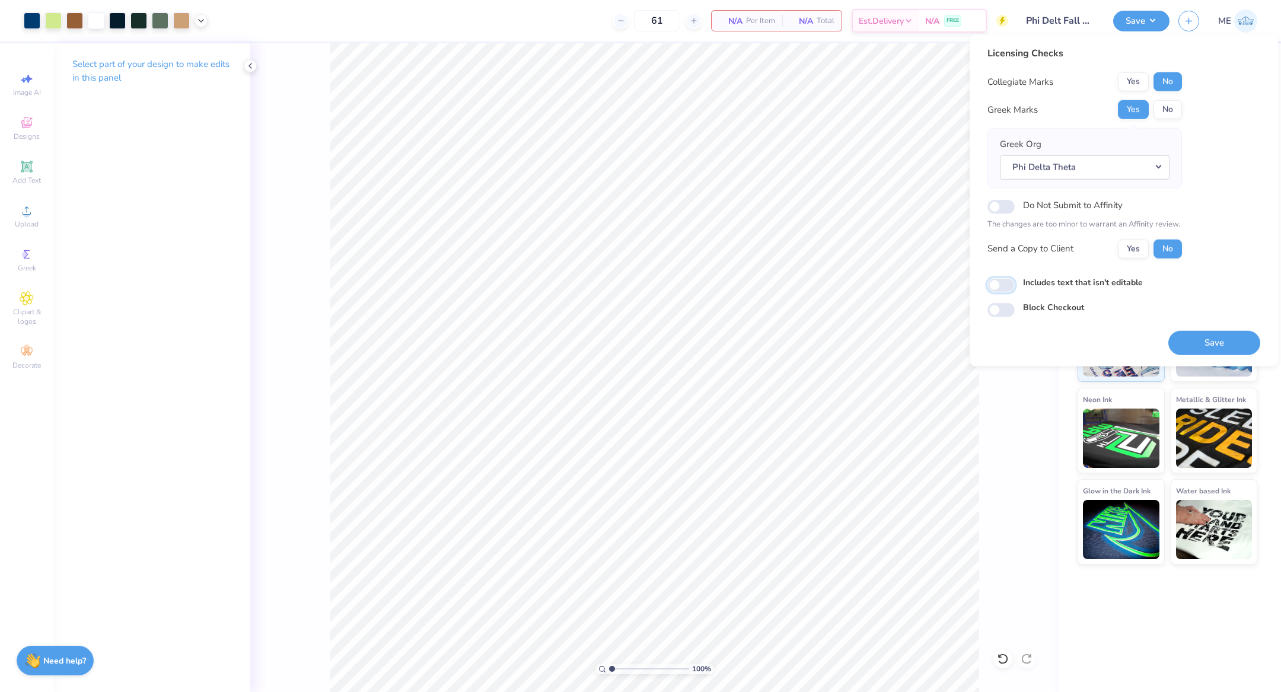
drag, startPoint x: 1003, startPoint y: 279, endPoint x: 1017, endPoint y: 296, distance: 22.8
click at [1004, 285] on input "Includes text that isn't editable" at bounding box center [1000, 285] width 27 height 14
checkbox input "true"
click at [1193, 341] on button "Save" at bounding box center [1214, 342] width 92 height 24
type textarea "x"
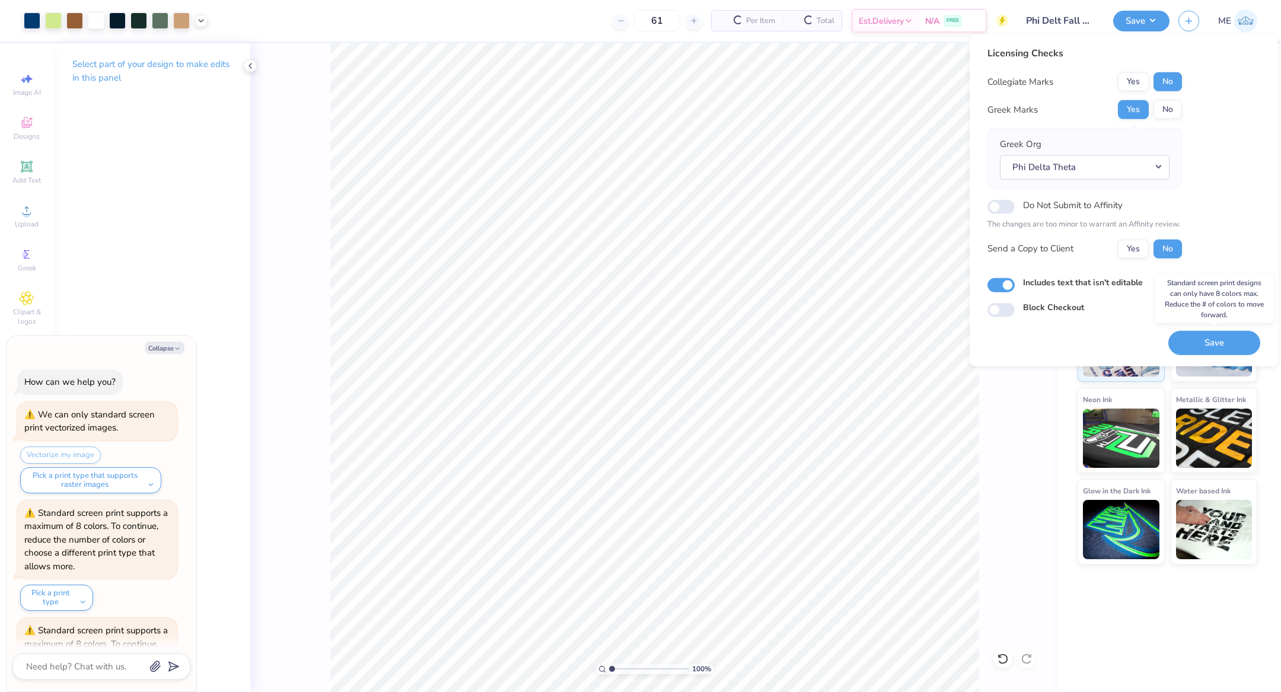
scroll to position [89, 0]
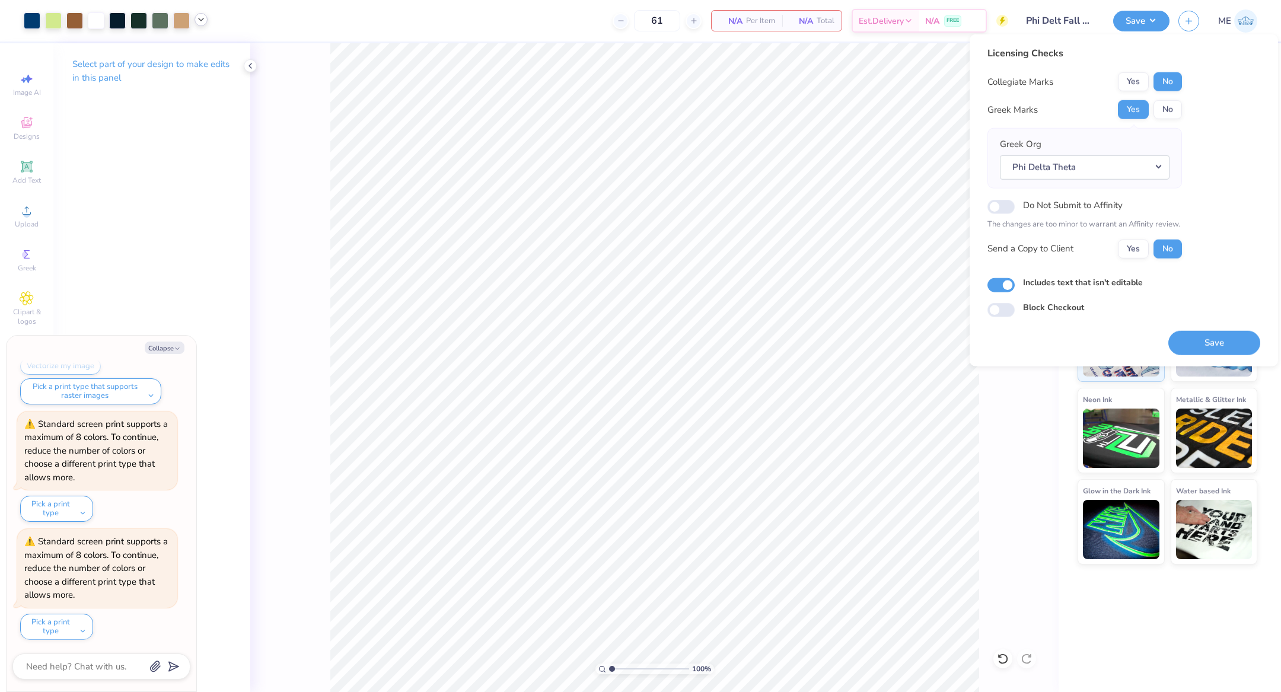
click at [196, 16] on icon at bounding box center [200, 19] width 9 height 9
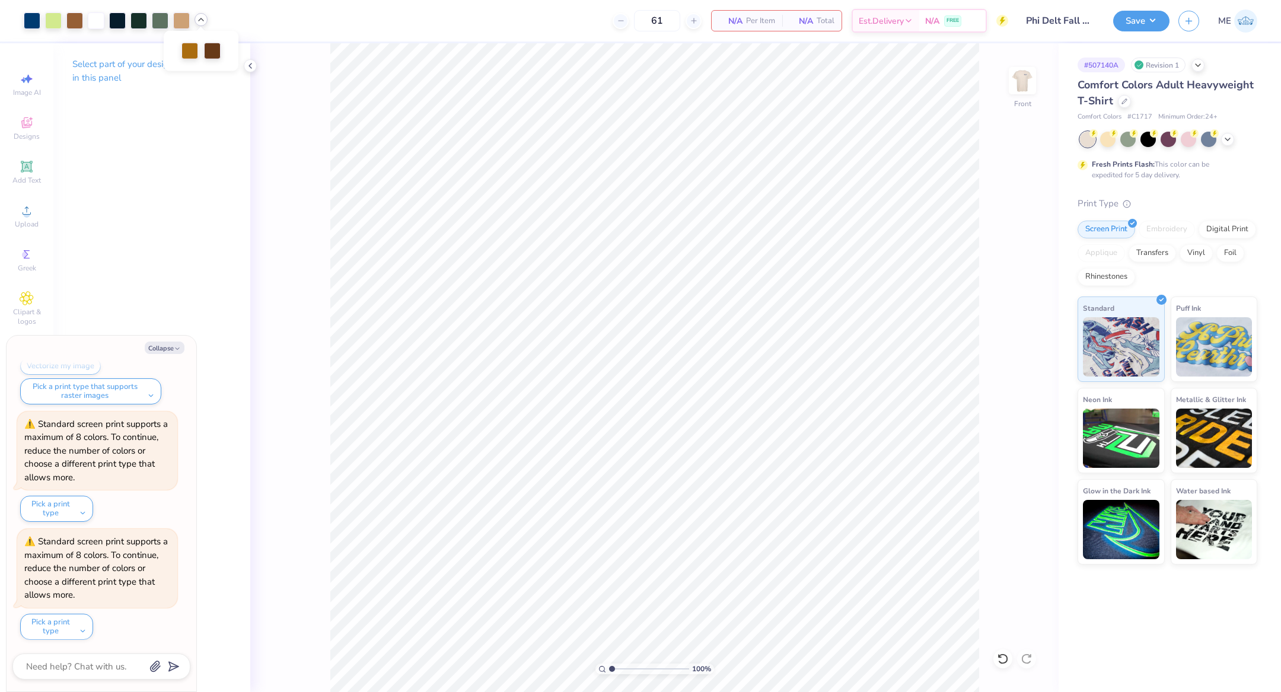
type input "1.5"
type textarea "x"
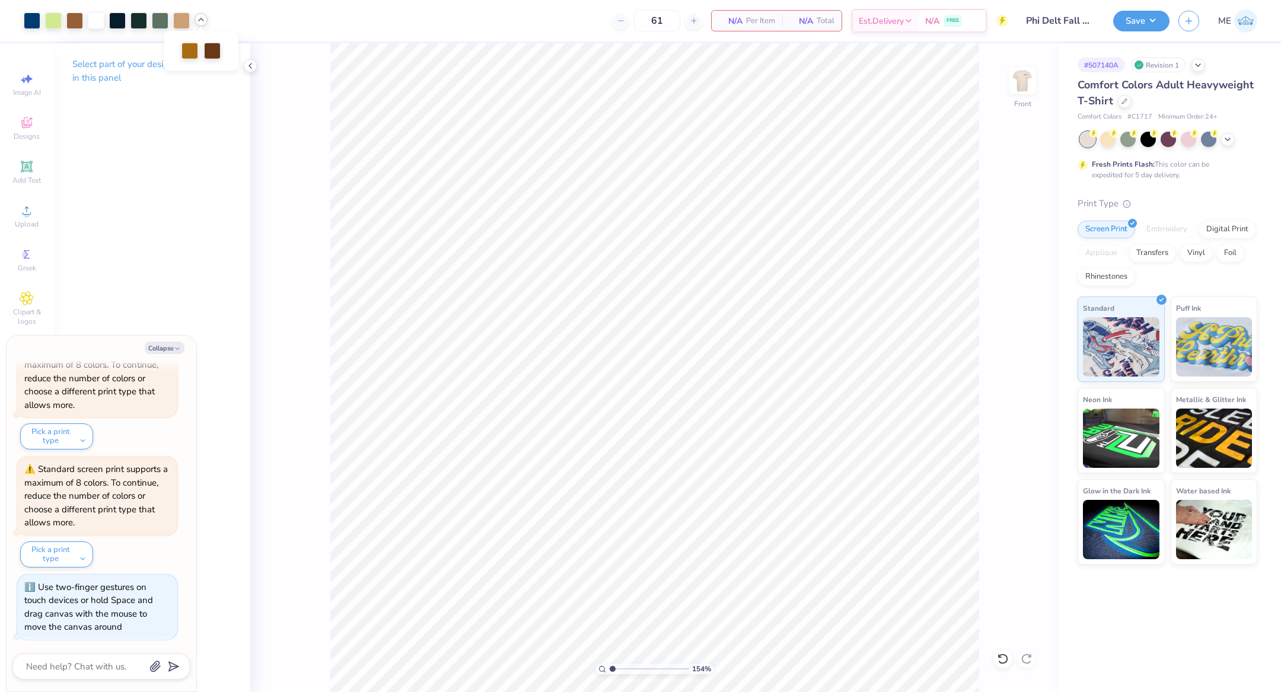
type input "1"
click at [609, 669] on input "range" at bounding box center [649, 668] width 80 height 11
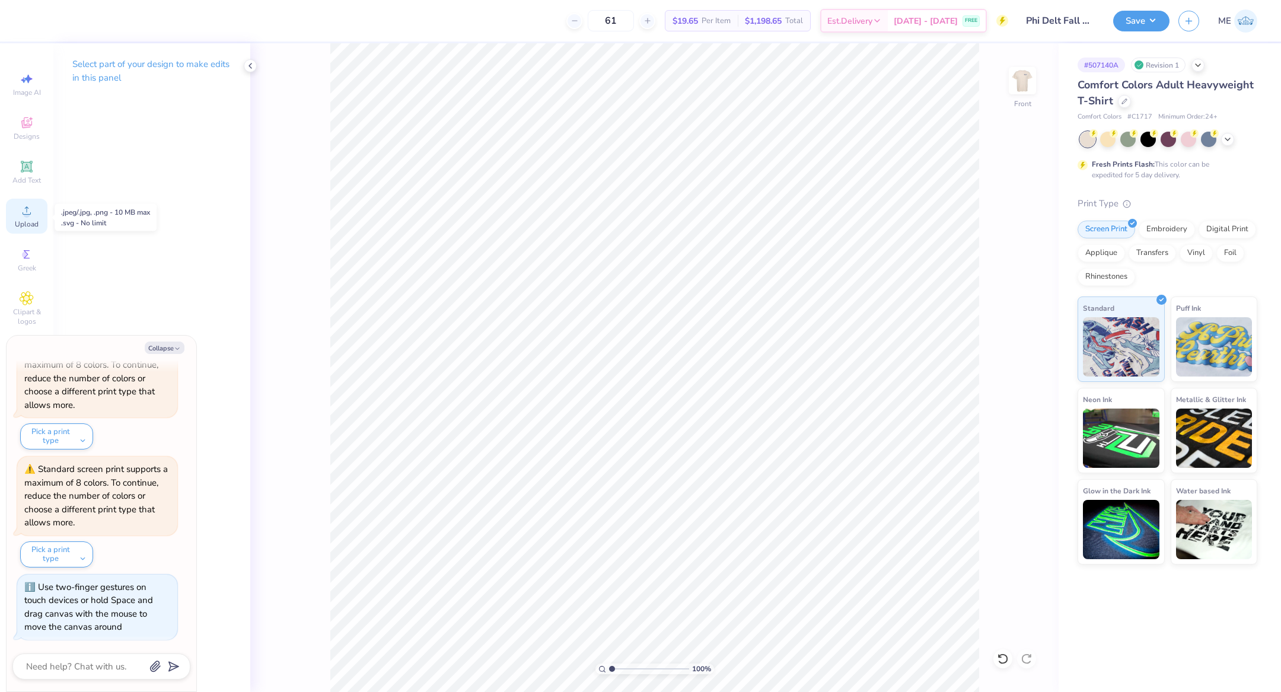
click at [21, 220] on span "Upload" at bounding box center [27, 223] width 24 height 9
click at [18, 212] on div "Upload" at bounding box center [26, 216] width 41 height 35
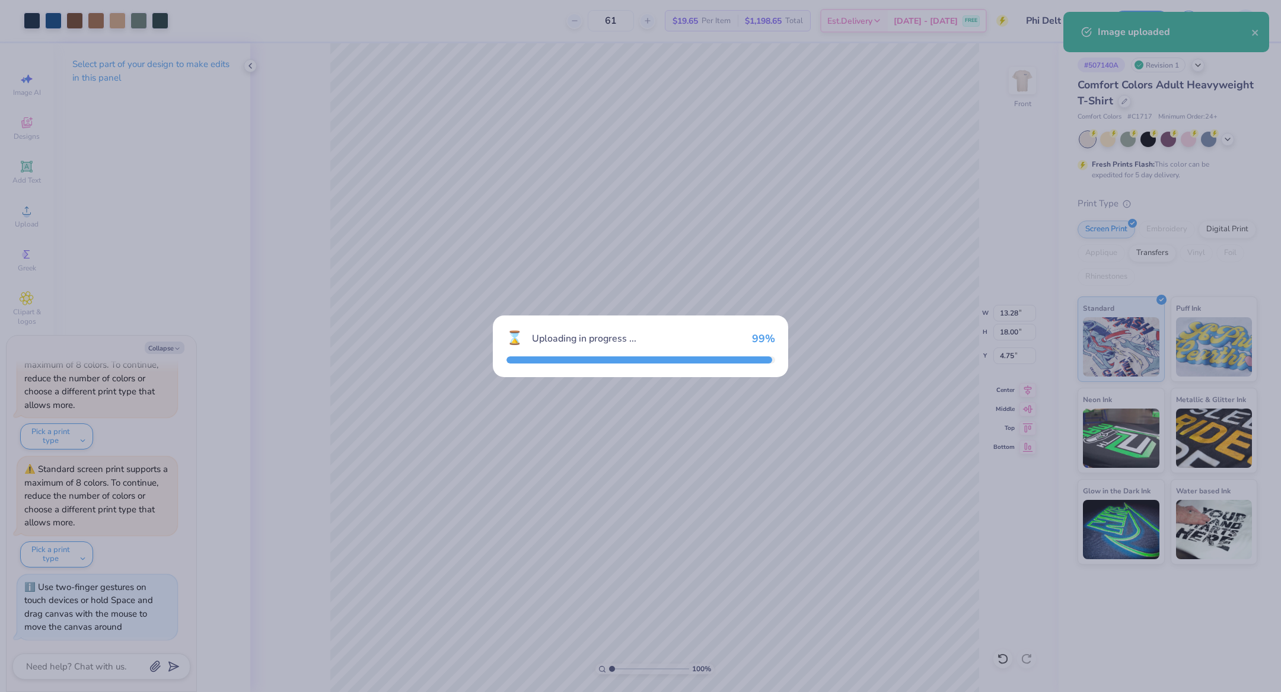
type textarea "x"
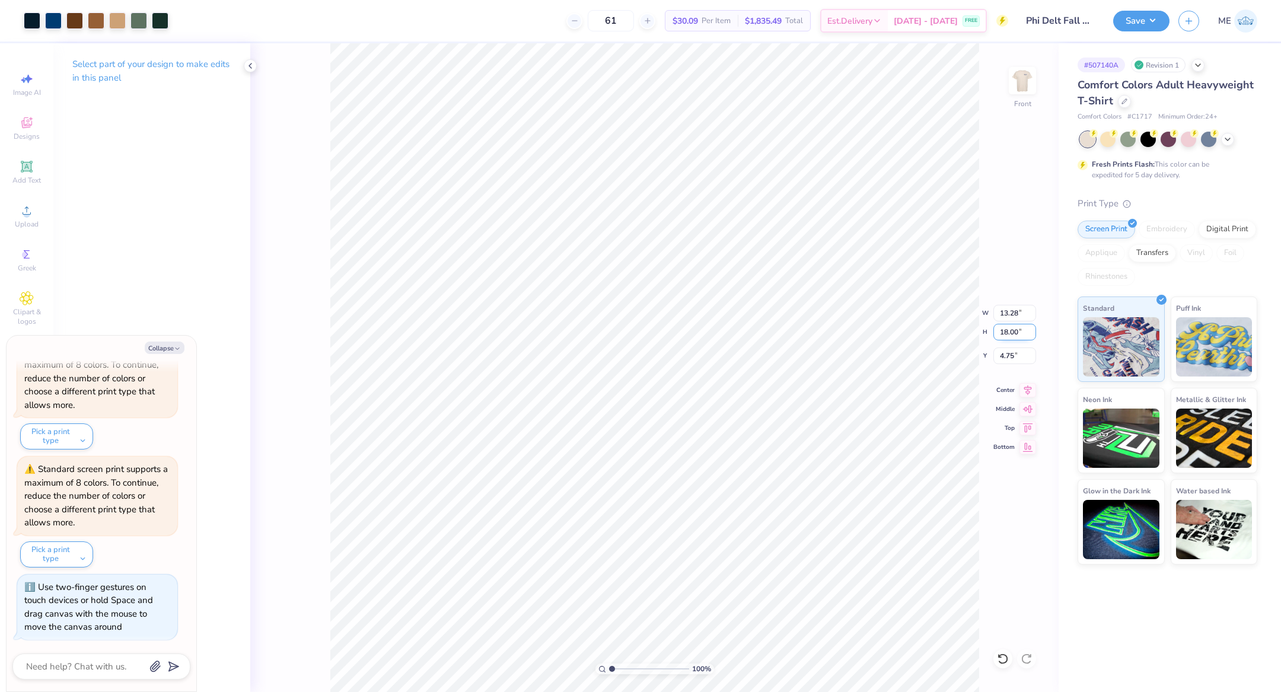
click at [1017, 334] on input "18.00" at bounding box center [1014, 332] width 43 height 17
type input "15"
type textarea "x"
type input "11.07"
type input "15.00"
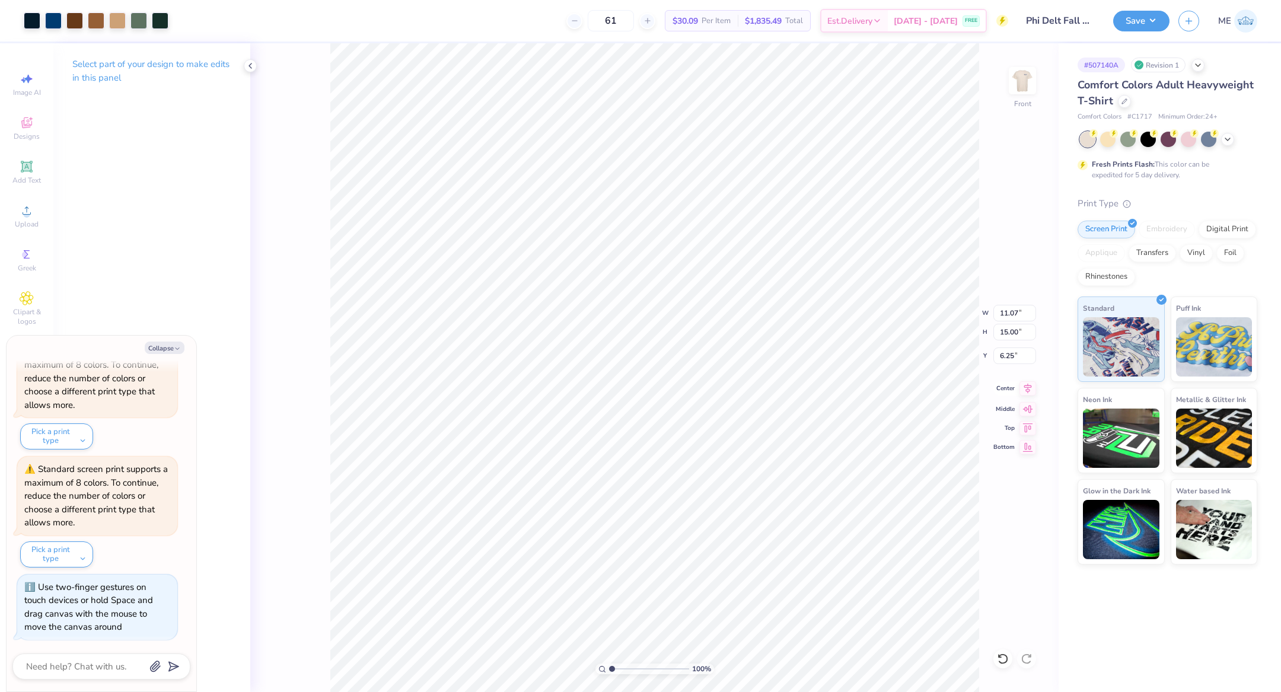
click at [1028, 382] on icon at bounding box center [1027, 388] width 17 height 14
click at [1009, 358] on input "6.25" at bounding box center [1014, 355] width 43 height 17
type input "3"
type textarea "x"
type input "3.00"
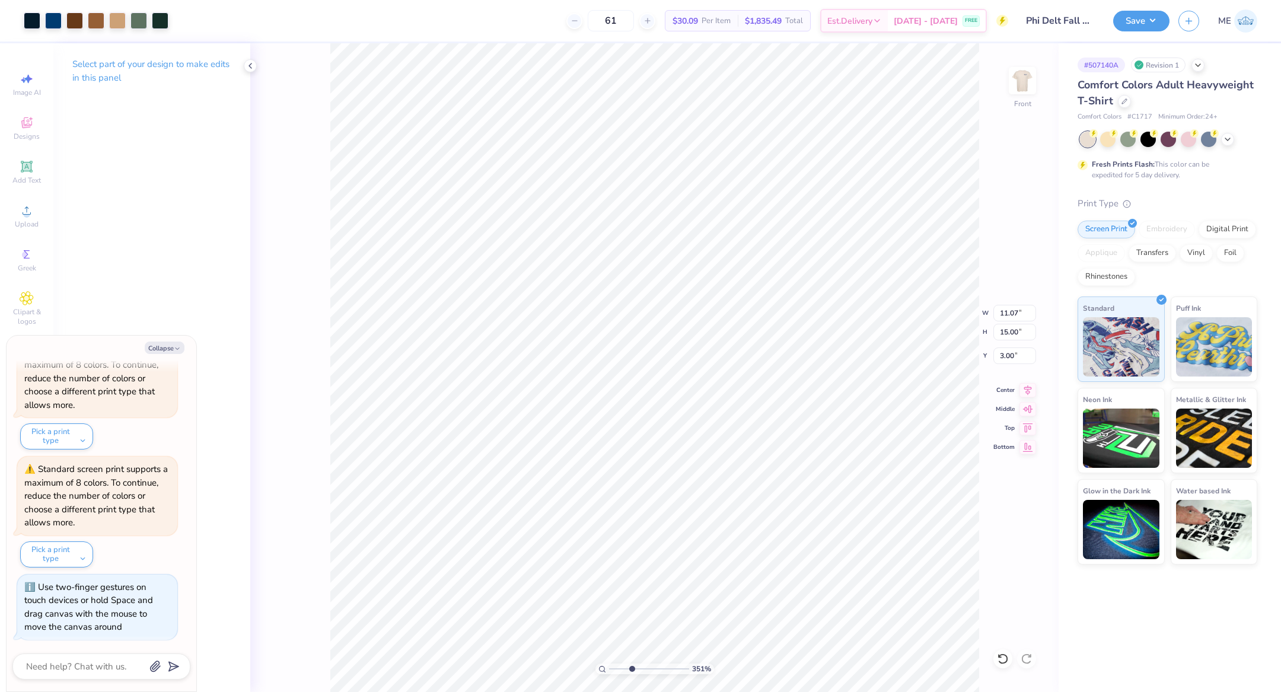
drag, startPoint x: 609, startPoint y: 667, endPoint x: 631, endPoint y: 669, distance: 22.7
click at [631, 669] on input "range" at bounding box center [649, 668] width 80 height 11
drag, startPoint x: 632, startPoint y: 669, endPoint x: 514, endPoint y: 643, distance: 120.7
type input "1"
click at [609, 663] on input "range" at bounding box center [649, 668] width 80 height 11
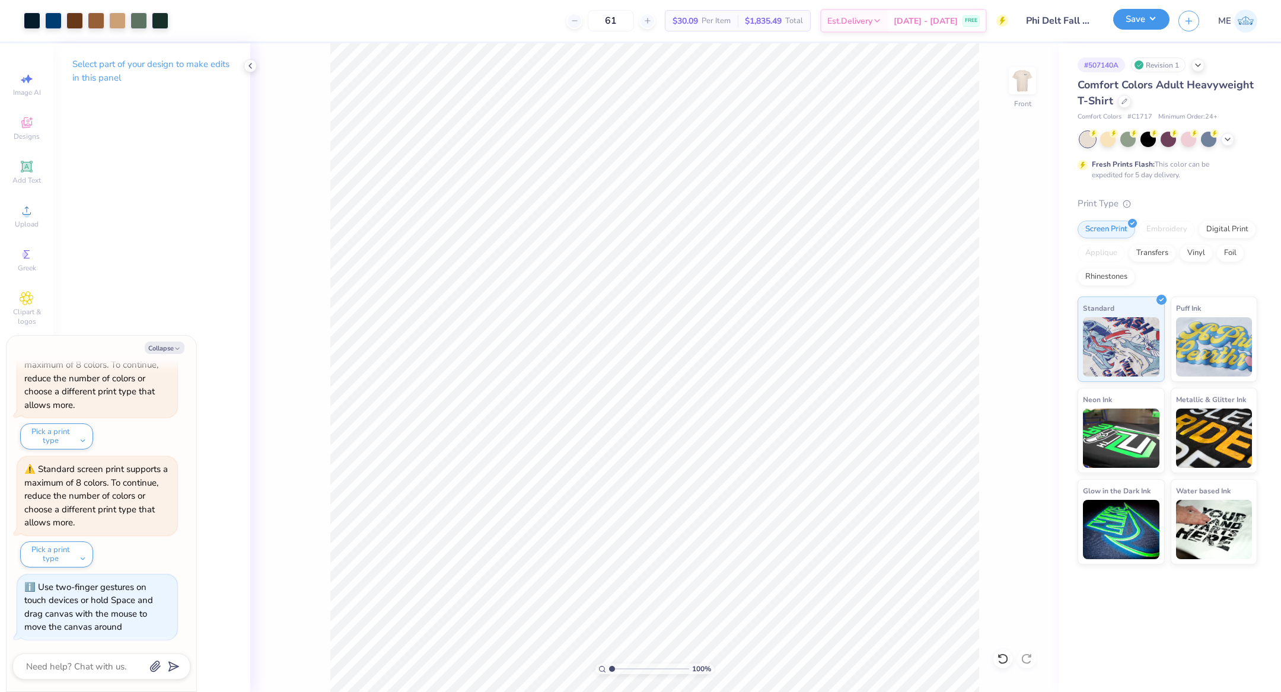
click at [1132, 17] on button "Save" at bounding box center [1141, 19] width 56 height 21
type textarea "x"
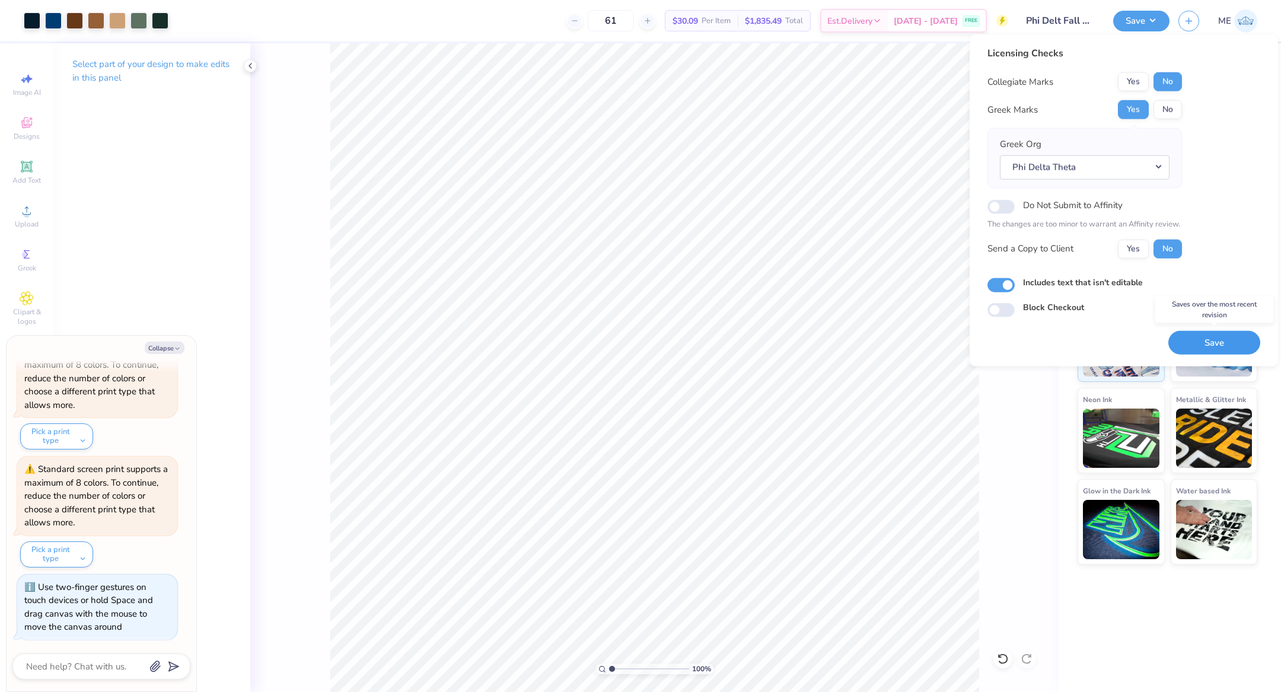
click at [1190, 341] on button "Save" at bounding box center [1214, 342] width 92 height 24
